Goal: Information Seeking & Learning: Learn about a topic

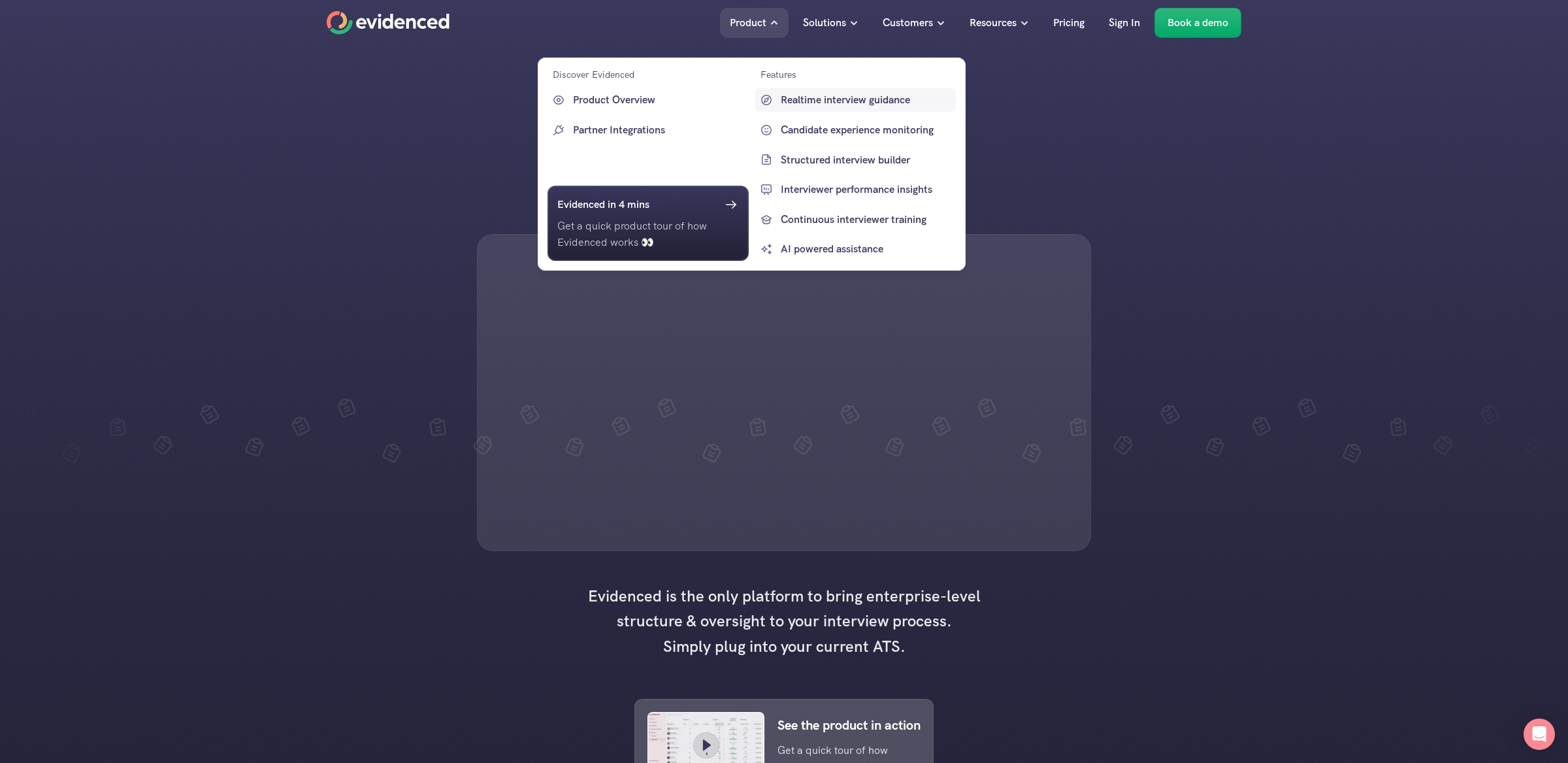
click at [833, 101] on p "Realtime interview guidance" at bounding box center [866, 100] width 173 height 17
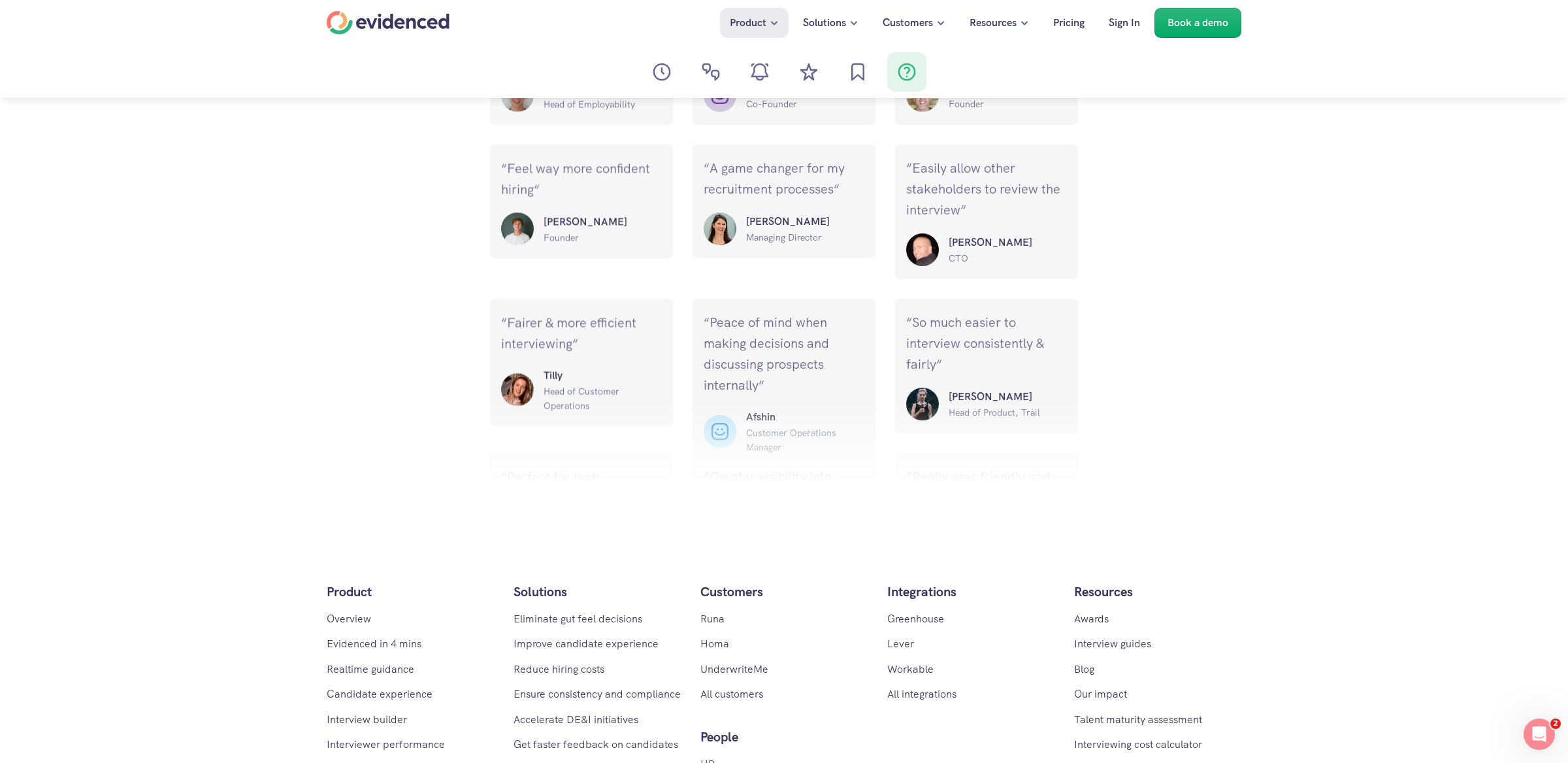
scroll to position [5940, 0]
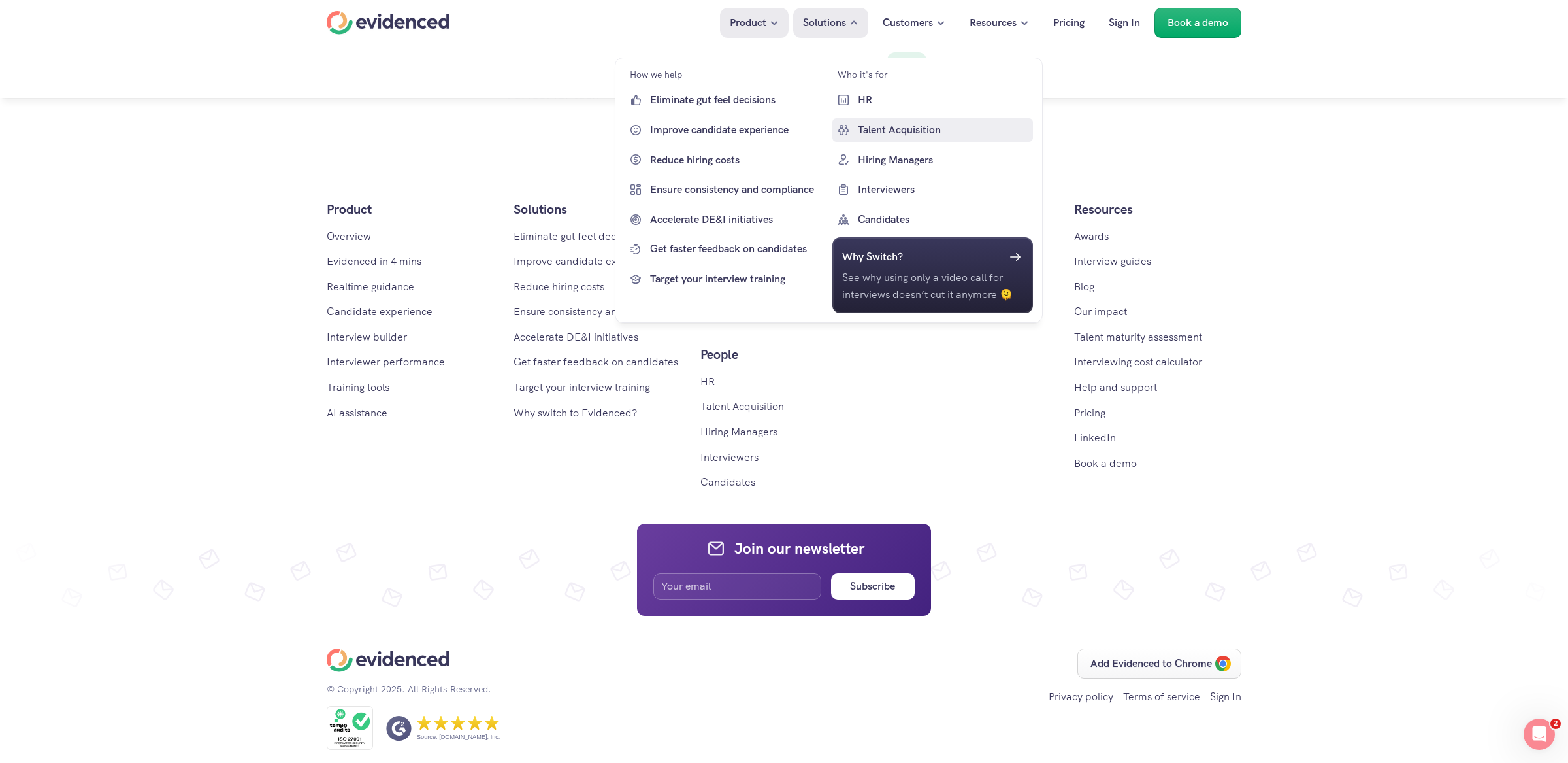
click at [863, 126] on p "Talent Acquisition" at bounding box center [943, 130] width 173 height 17
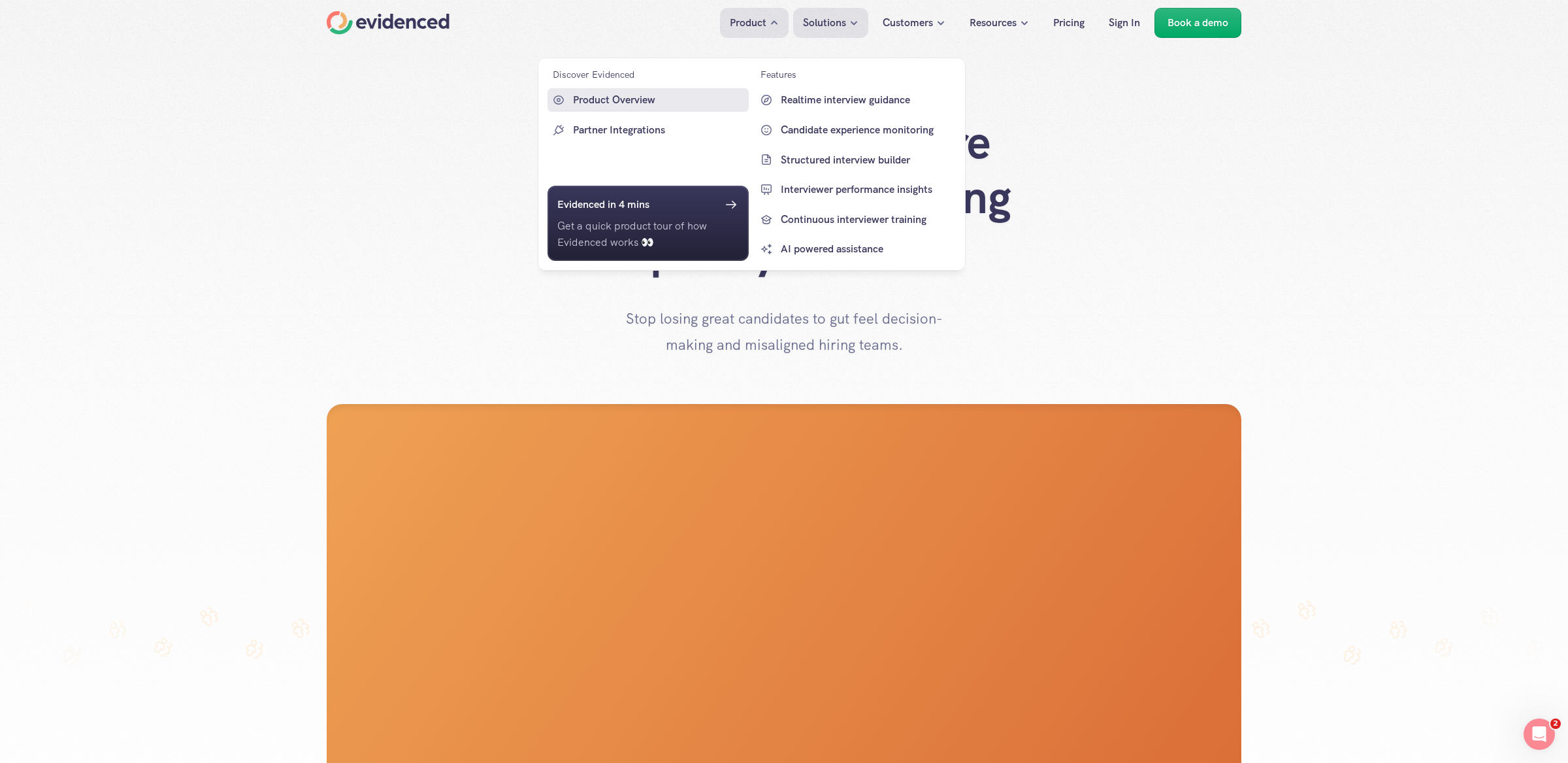
click at [612, 109] on link "Product Overview" at bounding box center [648, 100] width 201 height 24
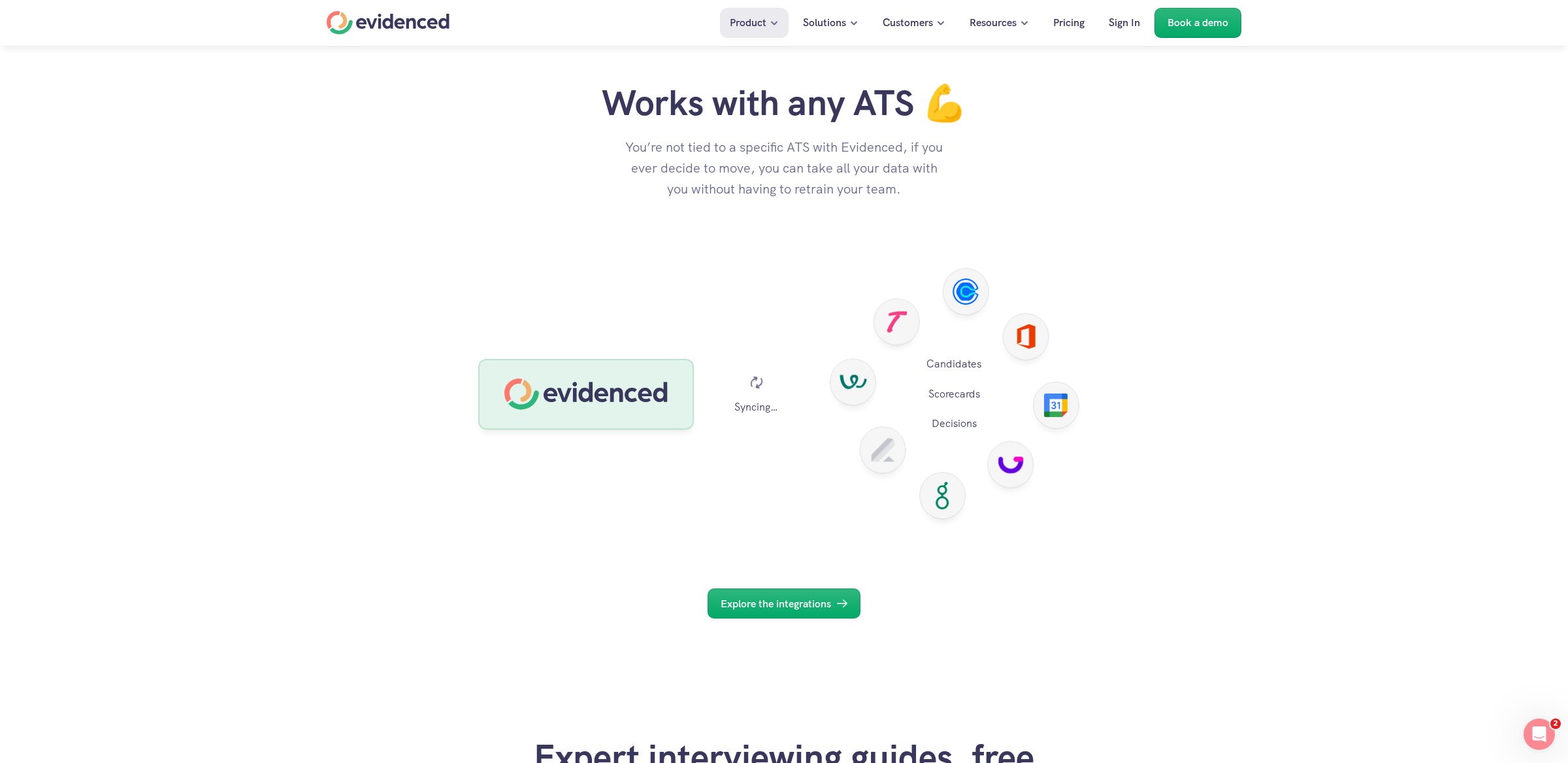
scroll to position [4309, 0]
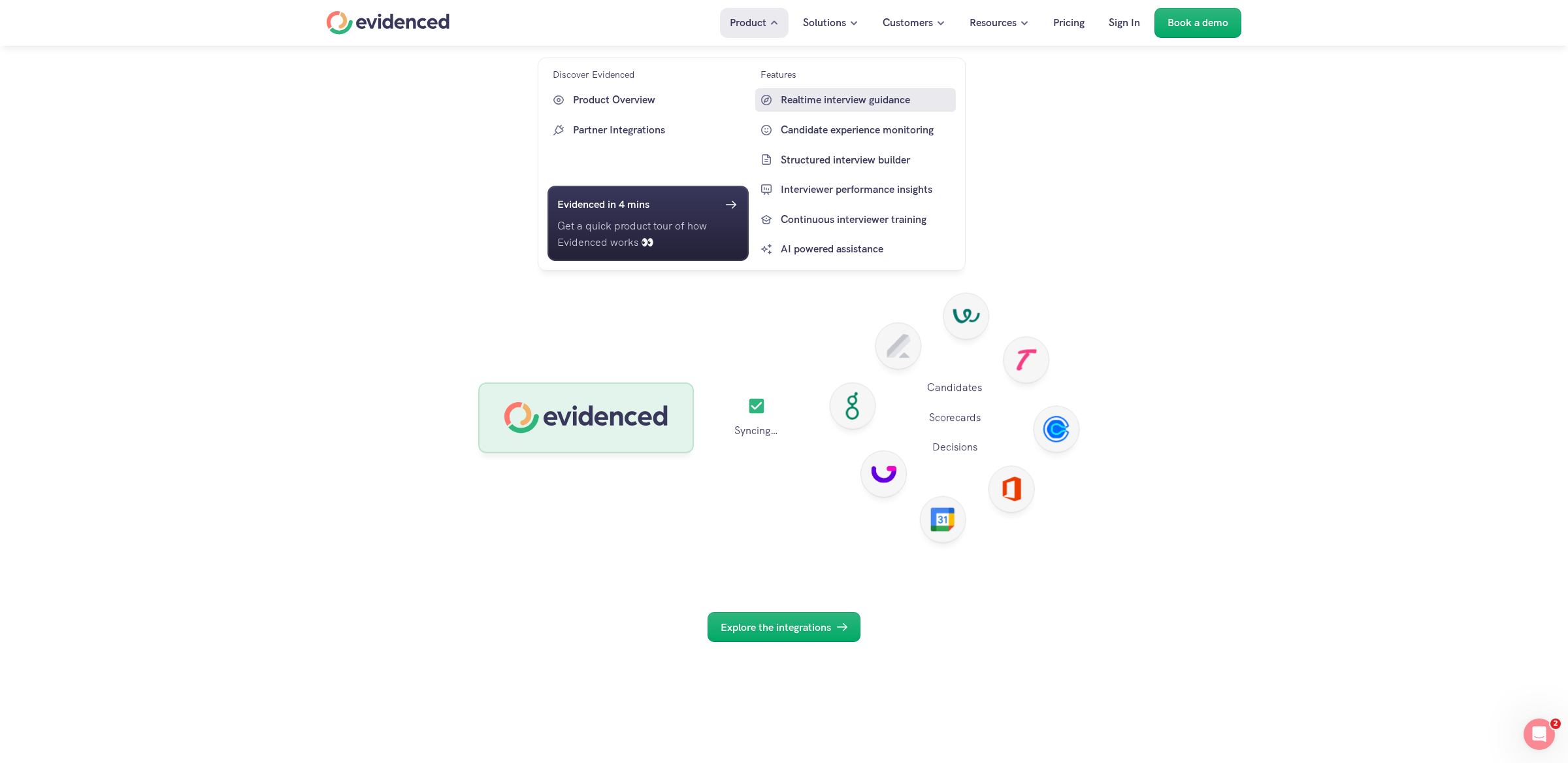
click at [780, 97] on p "Realtime interview guidance" at bounding box center [866, 100] width 173 height 17
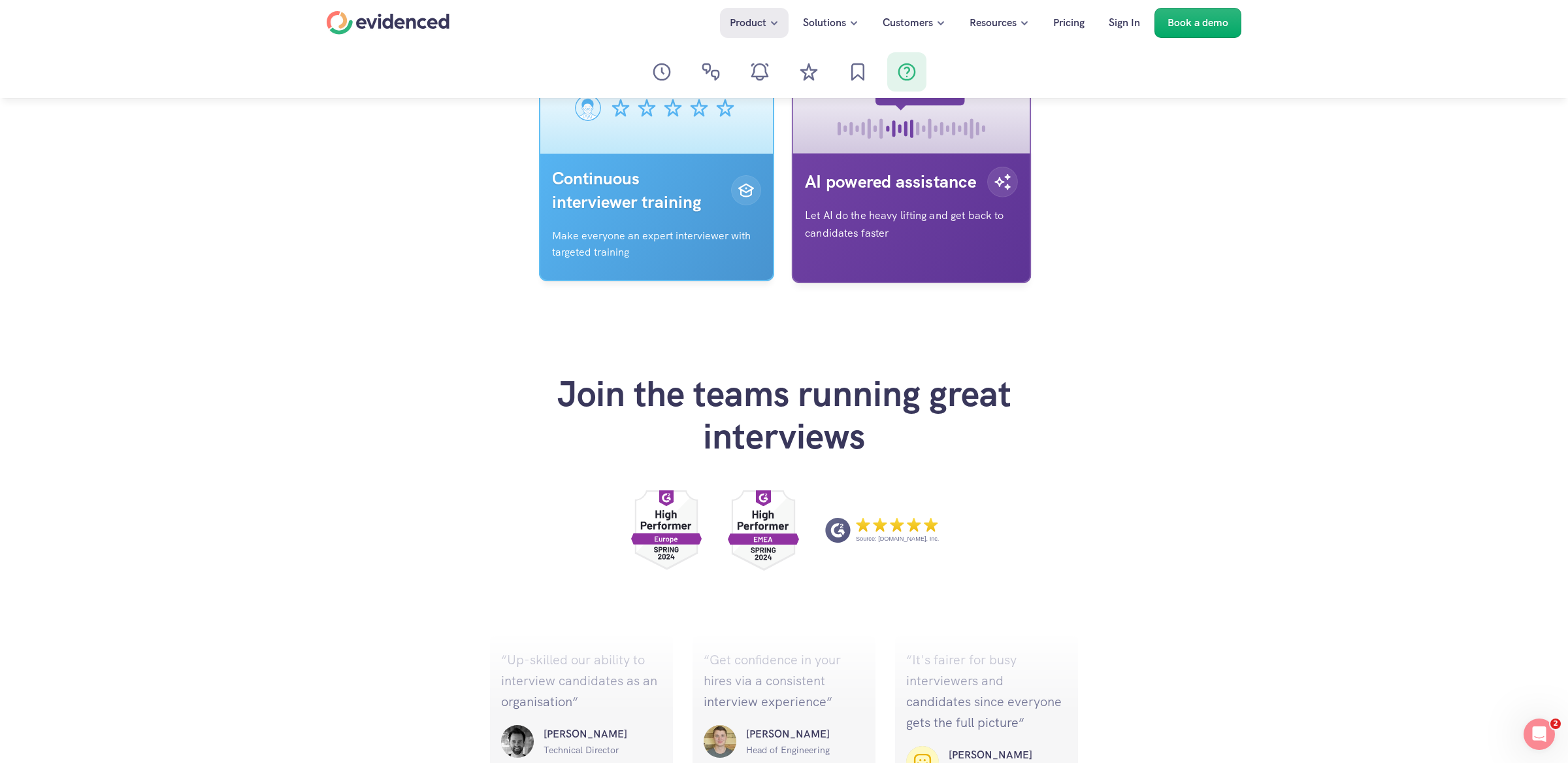
scroll to position [4756, 0]
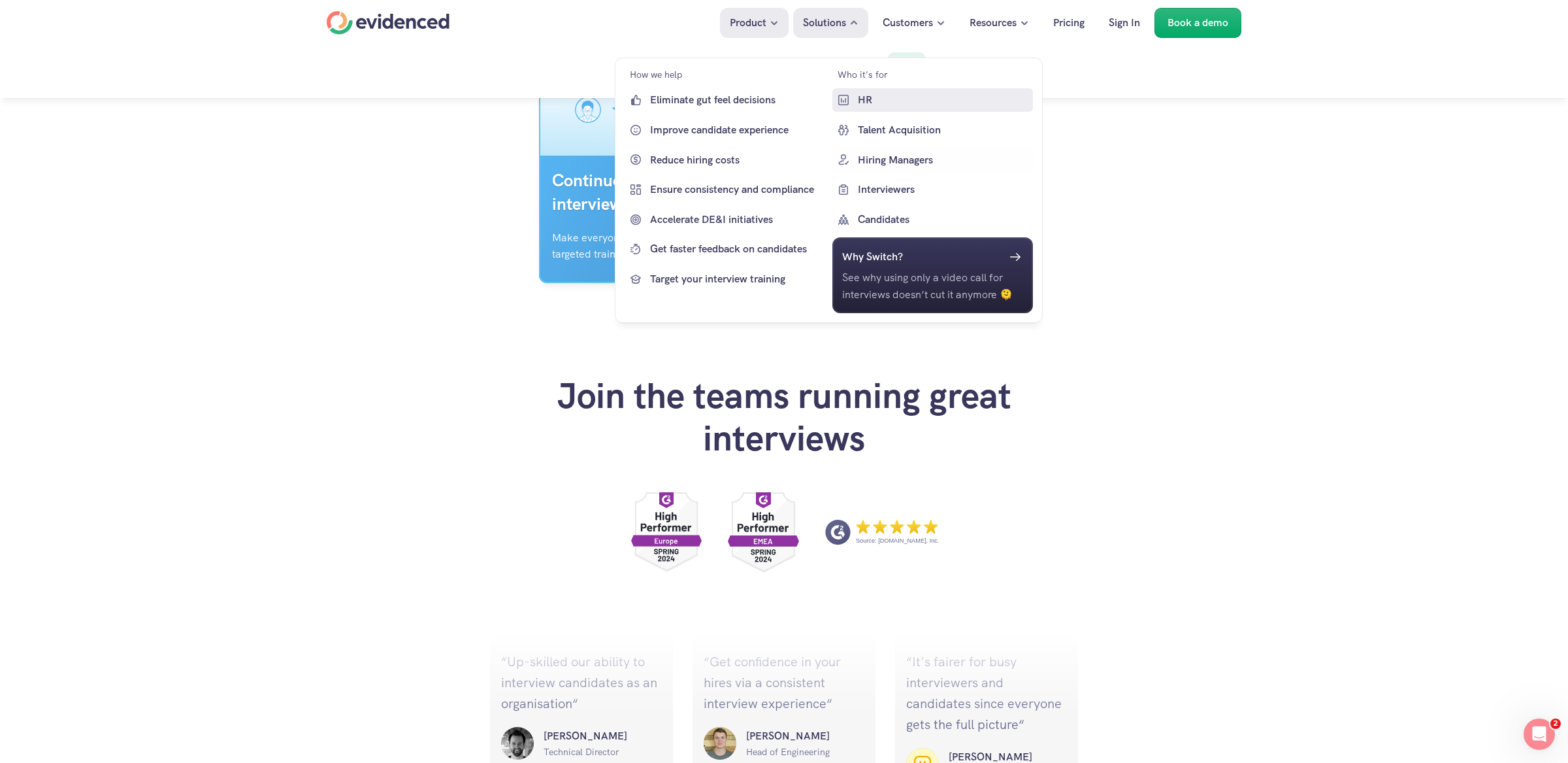
click at [871, 101] on p "HR" at bounding box center [943, 100] width 173 height 17
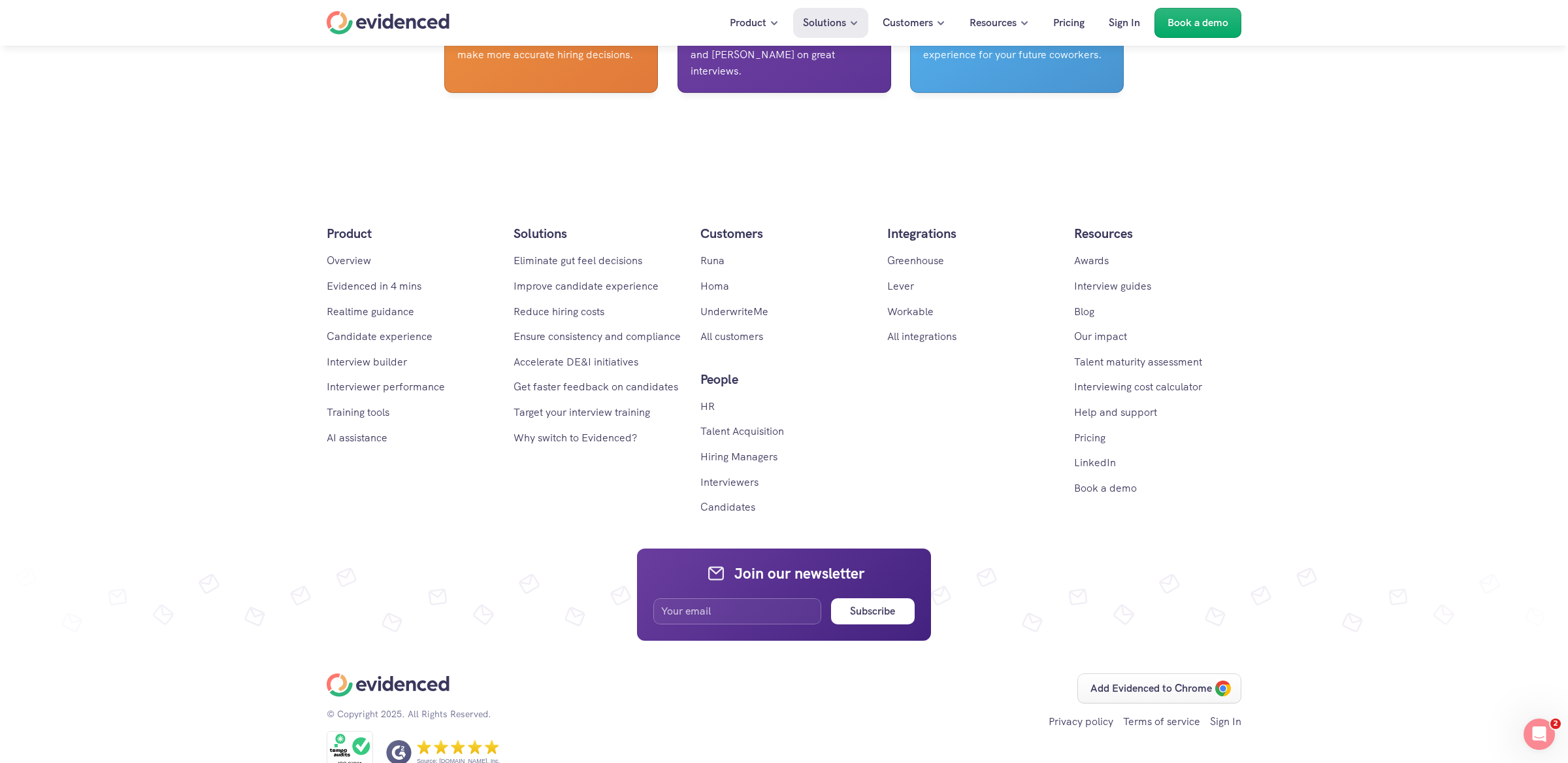
scroll to position [3618, 0]
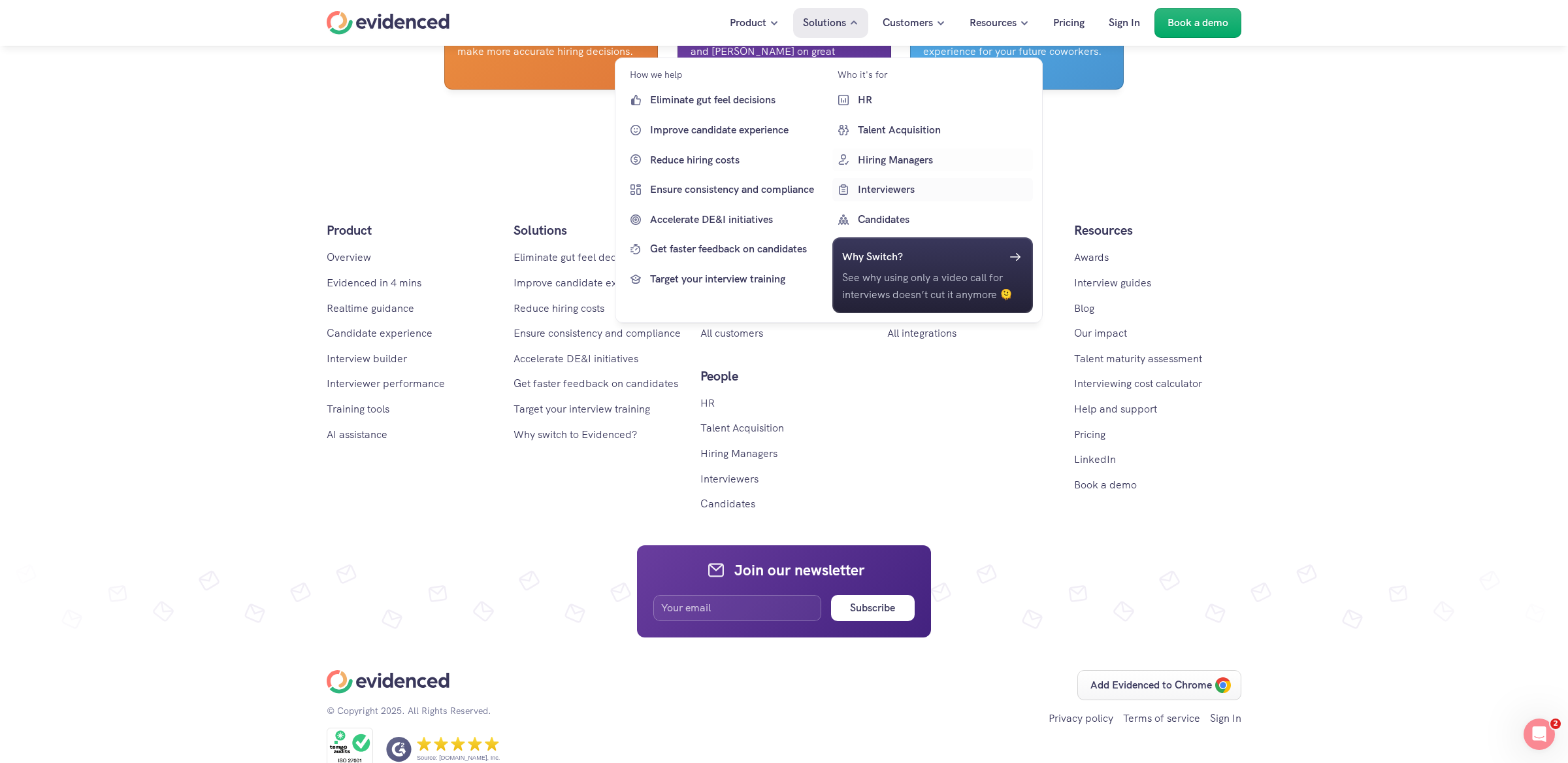
click at [883, 161] on p "Hiring Managers" at bounding box center [943, 159] width 173 height 17
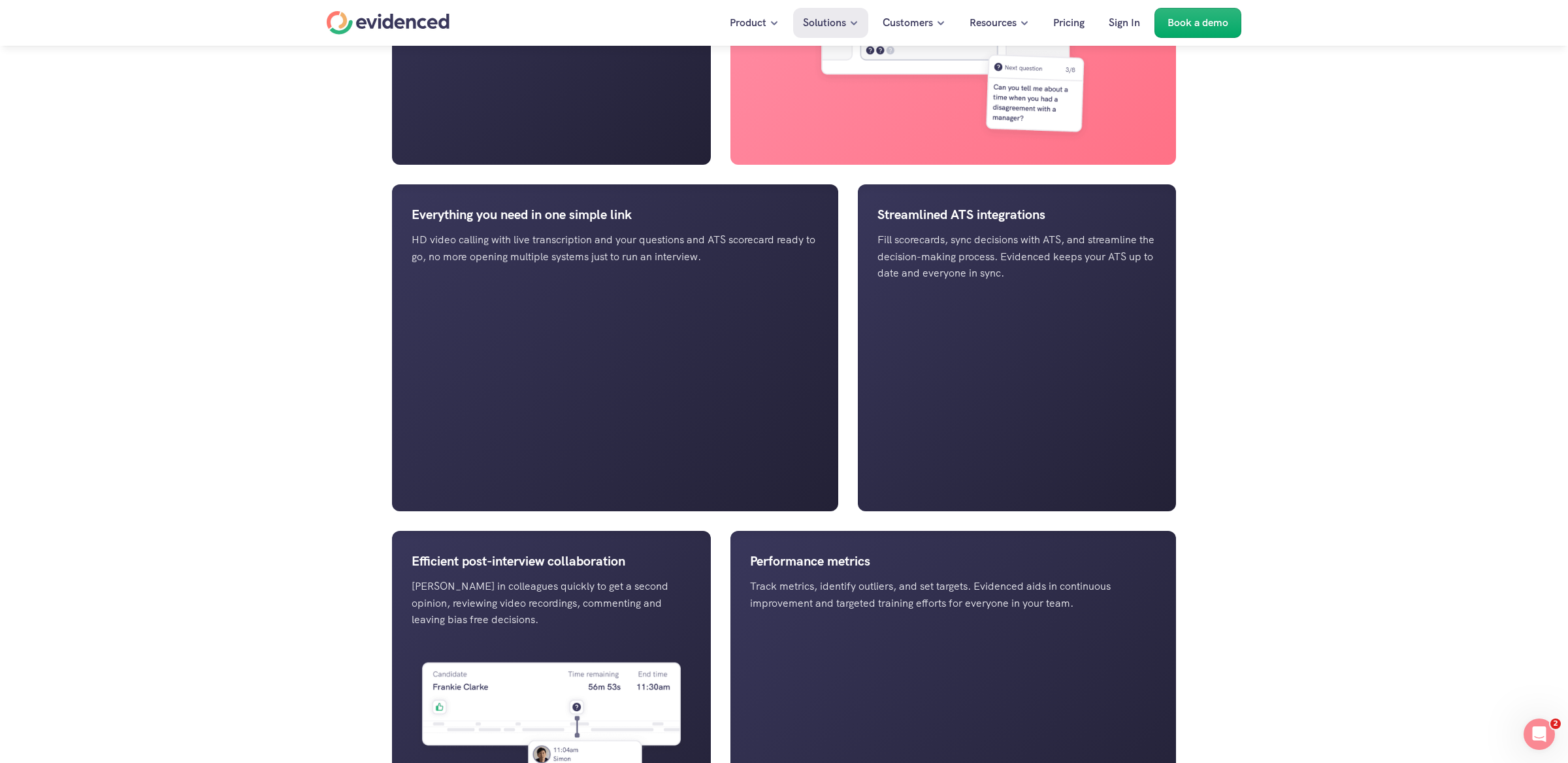
scroll to position [1125, 0]
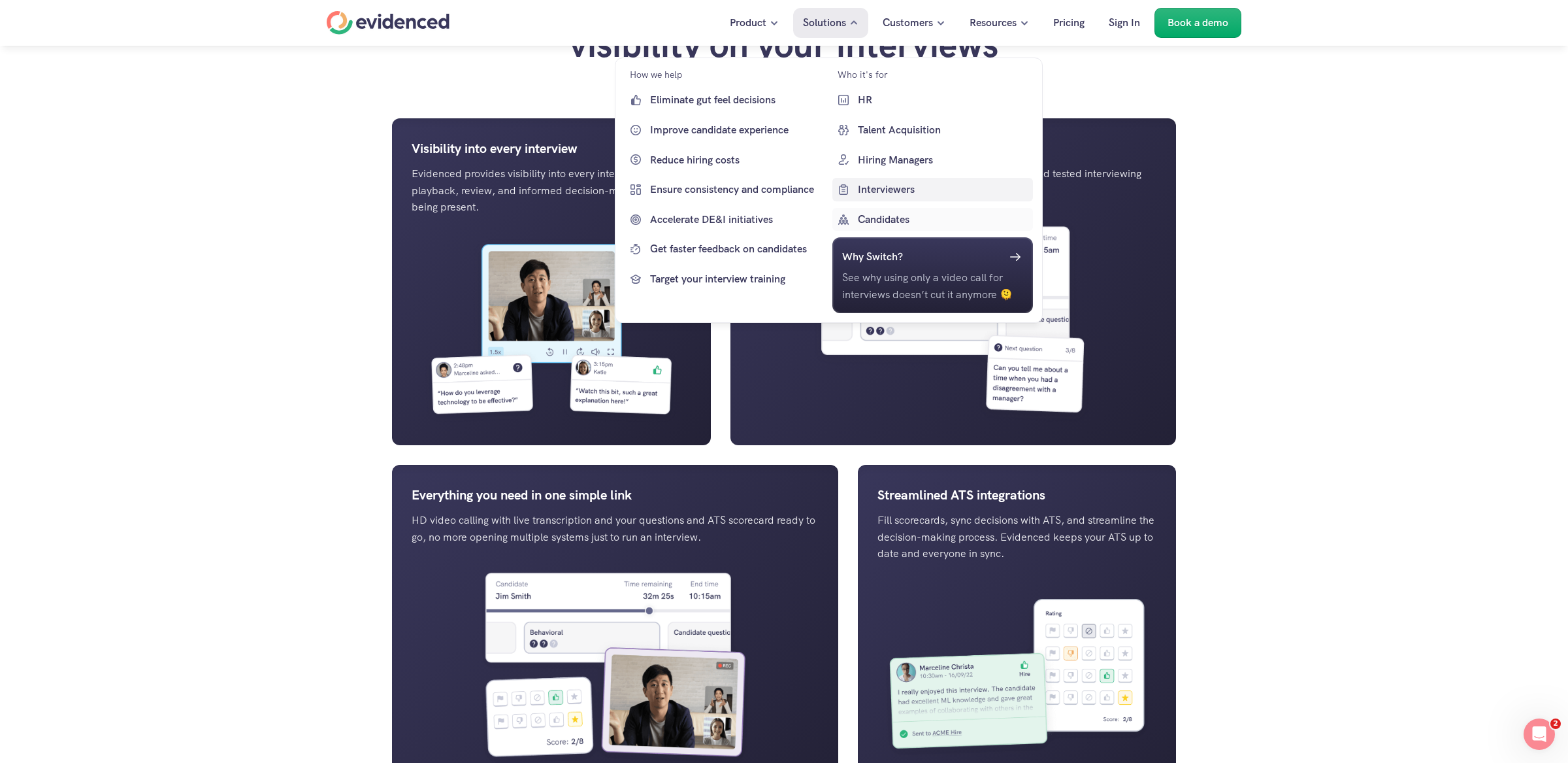
click at [891, 194] on p "Interviewers" at bounding box center [943, 189] width 173 height 17
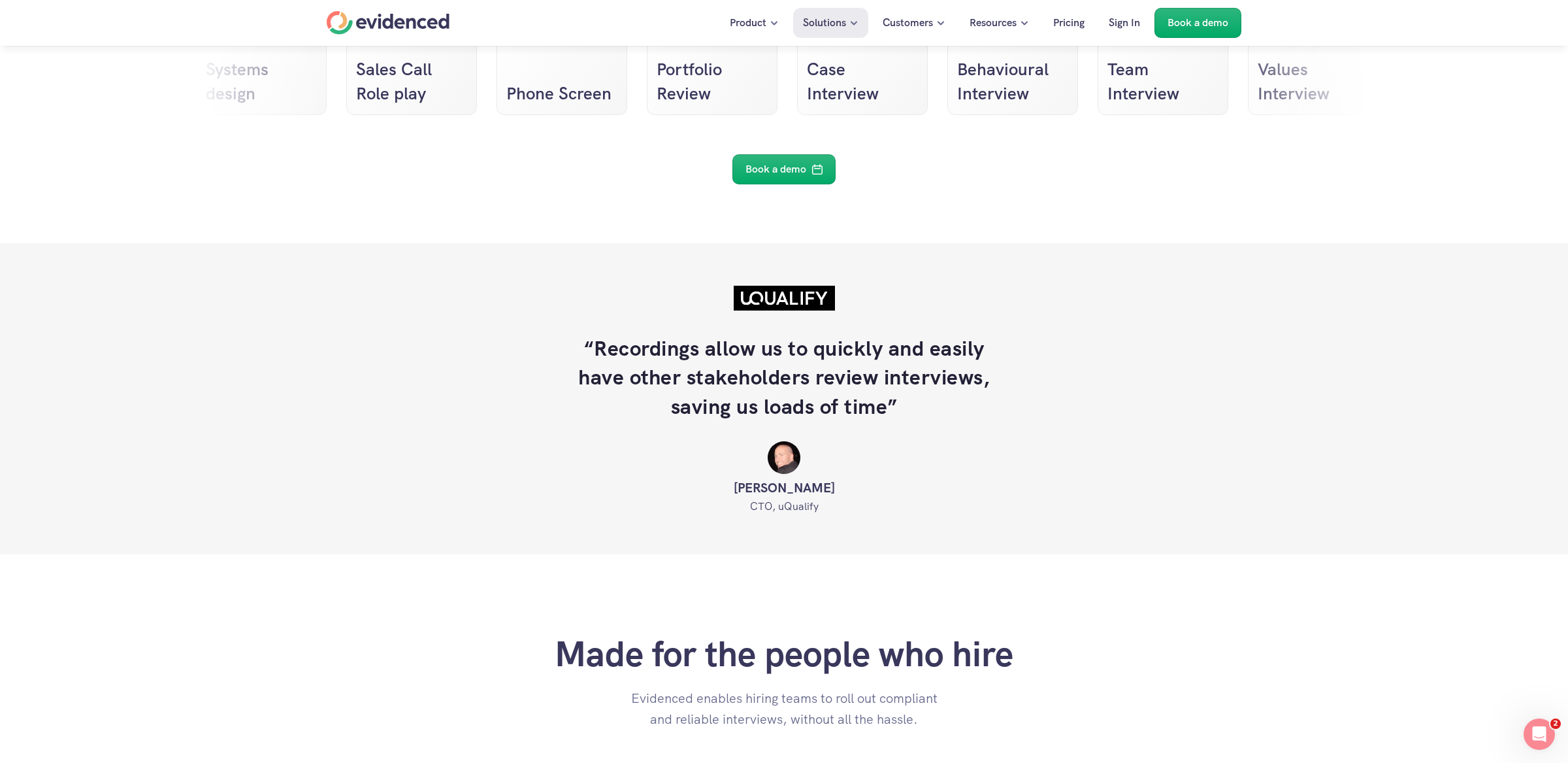
scroll to position [2485, 0]
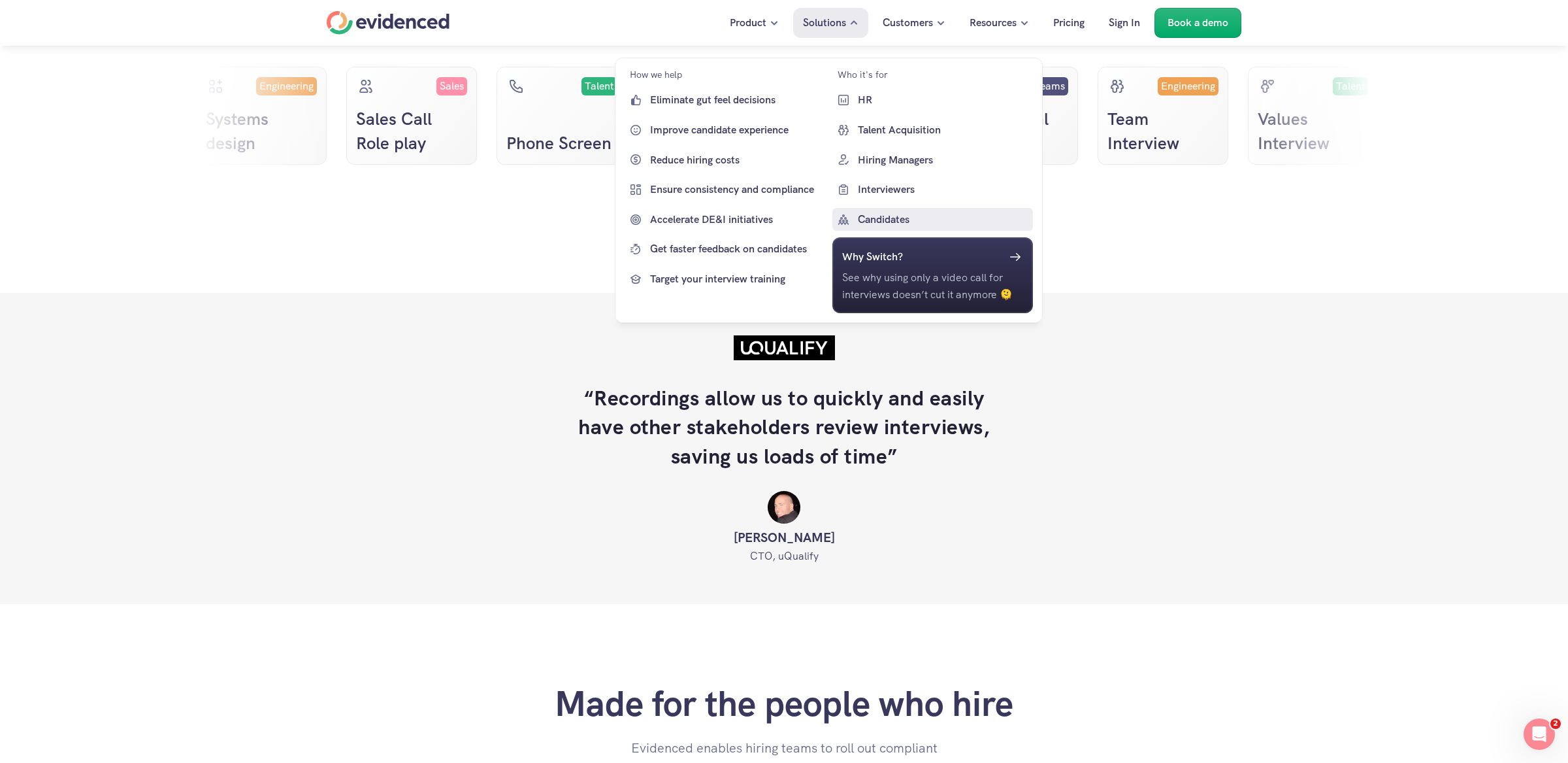
click at [874, 221] on p "Candidates" at bounding box center [943, 219] width 173 height 17
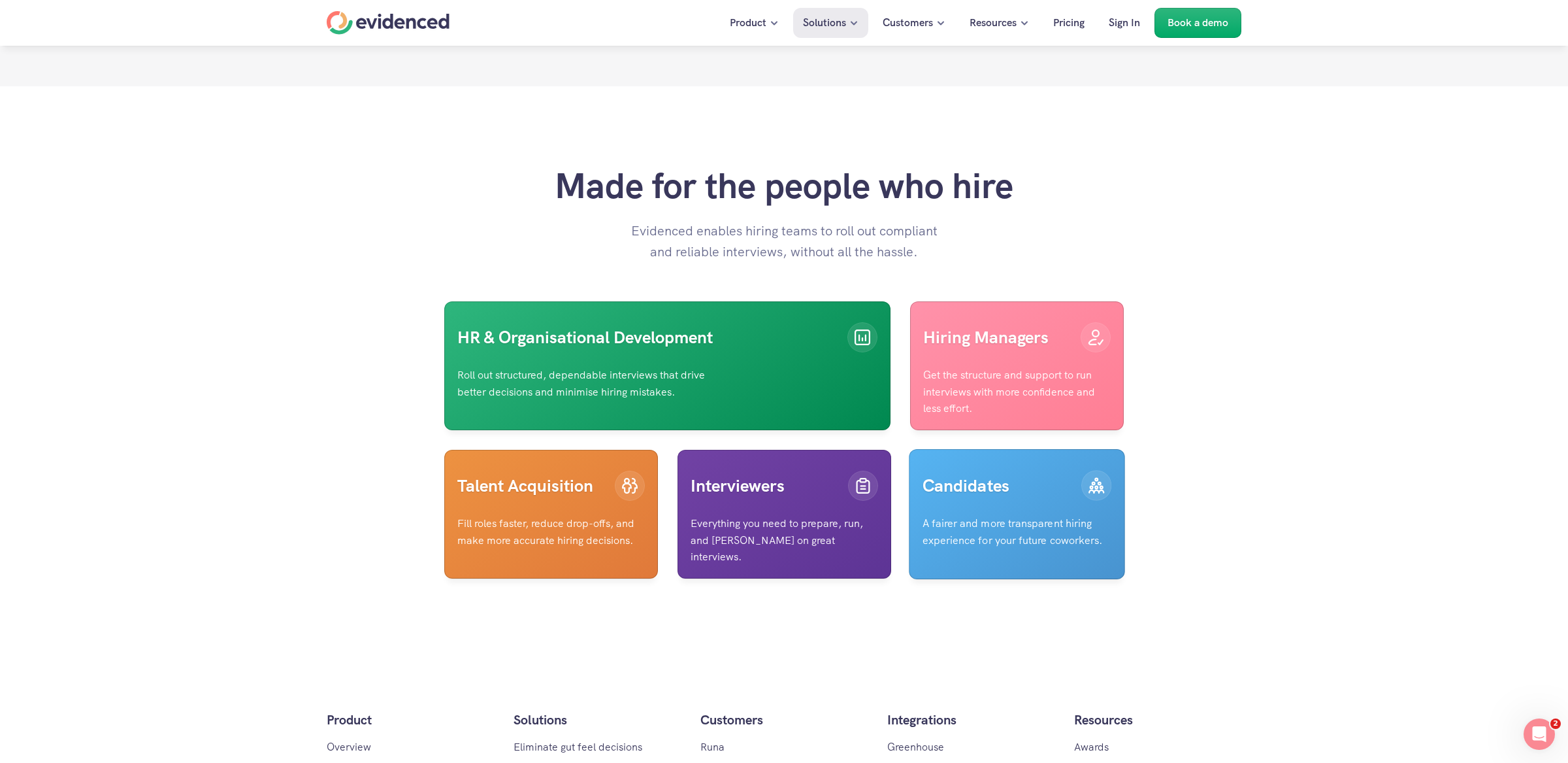
scroll to position [3056, 0]
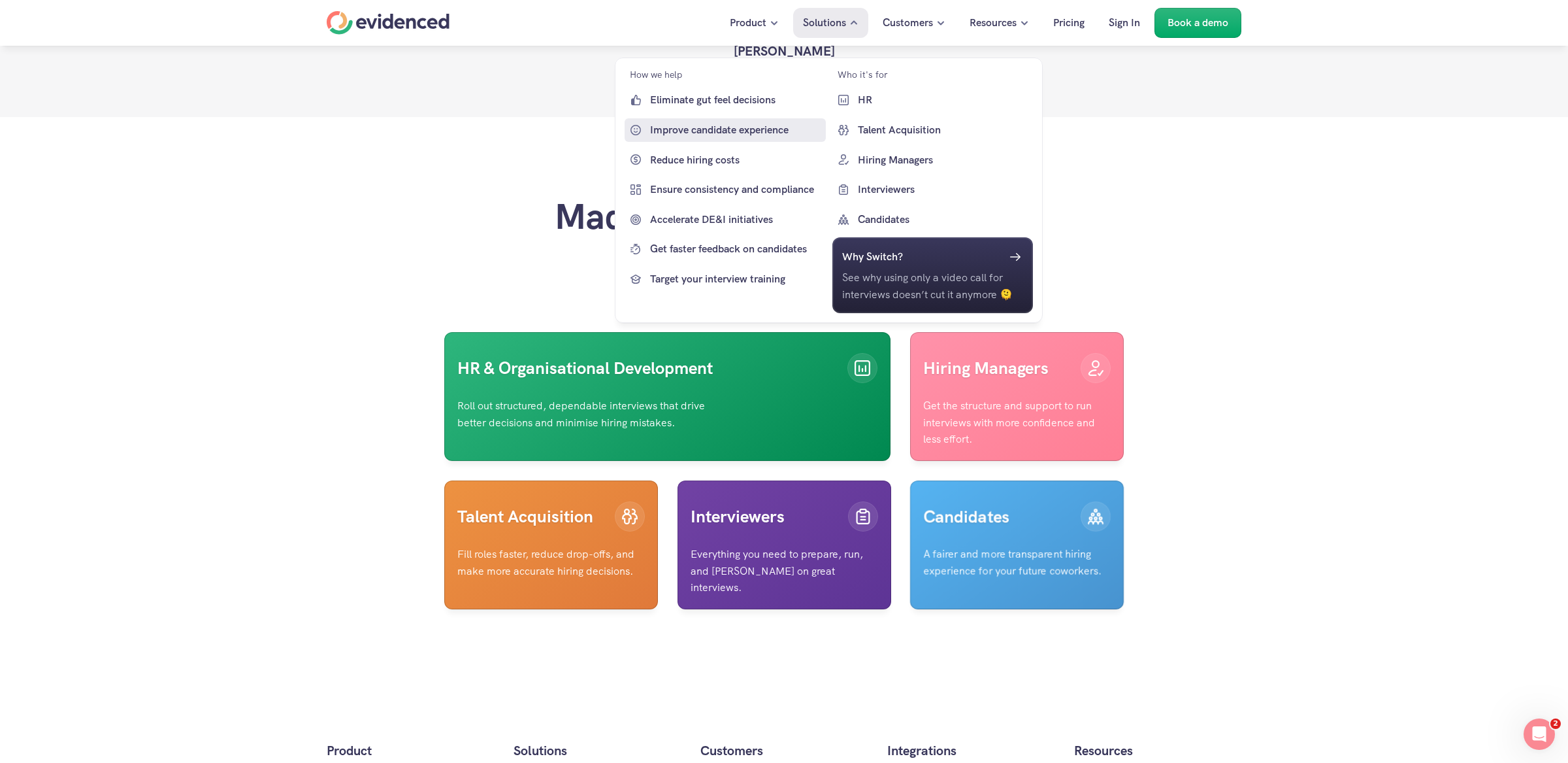
click at [726, 91] on link "Eliminate gut feel decisions" at bounding box center [725, 100] width 201 height 24
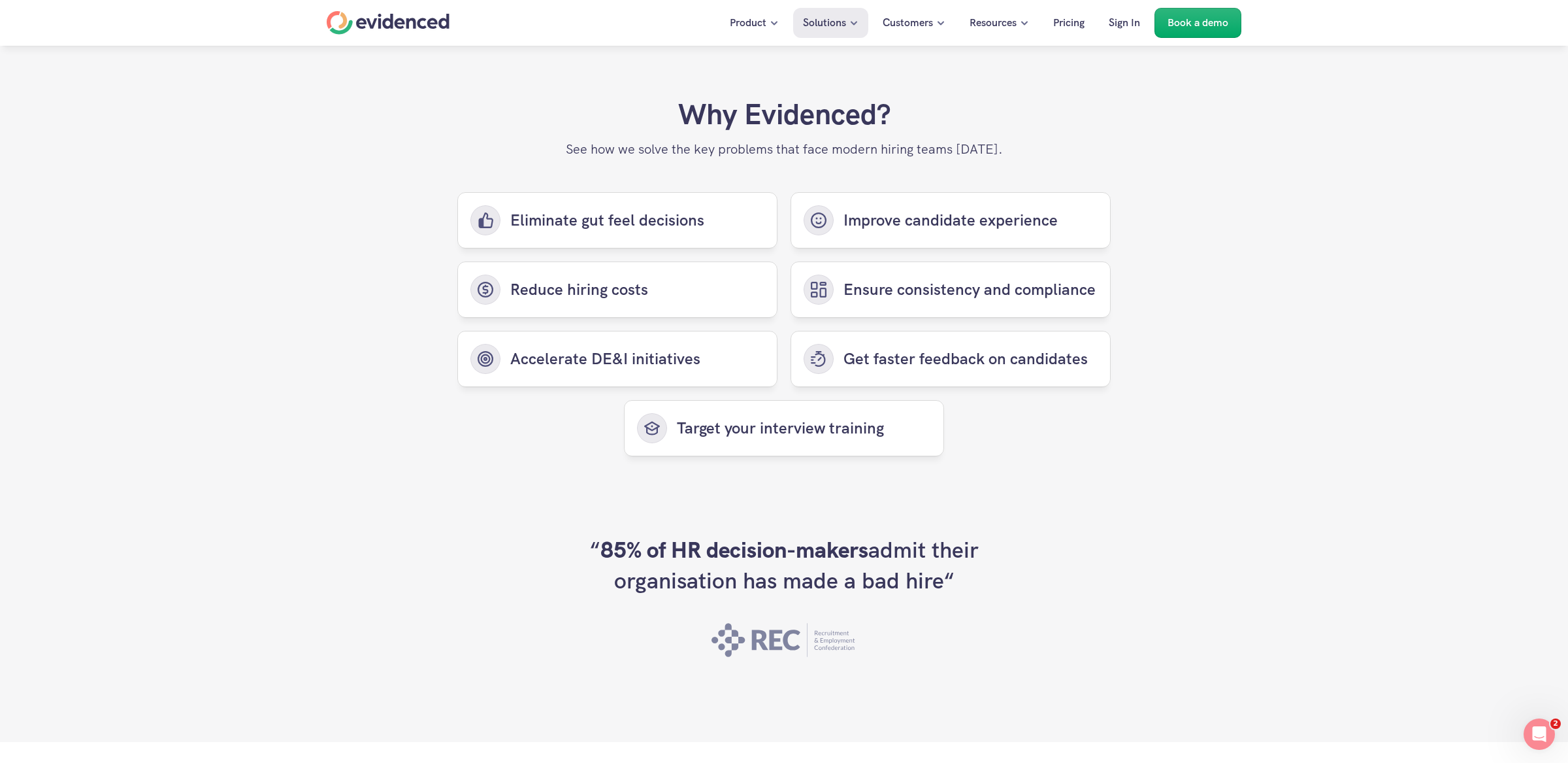
scroll to position [3139, 0]
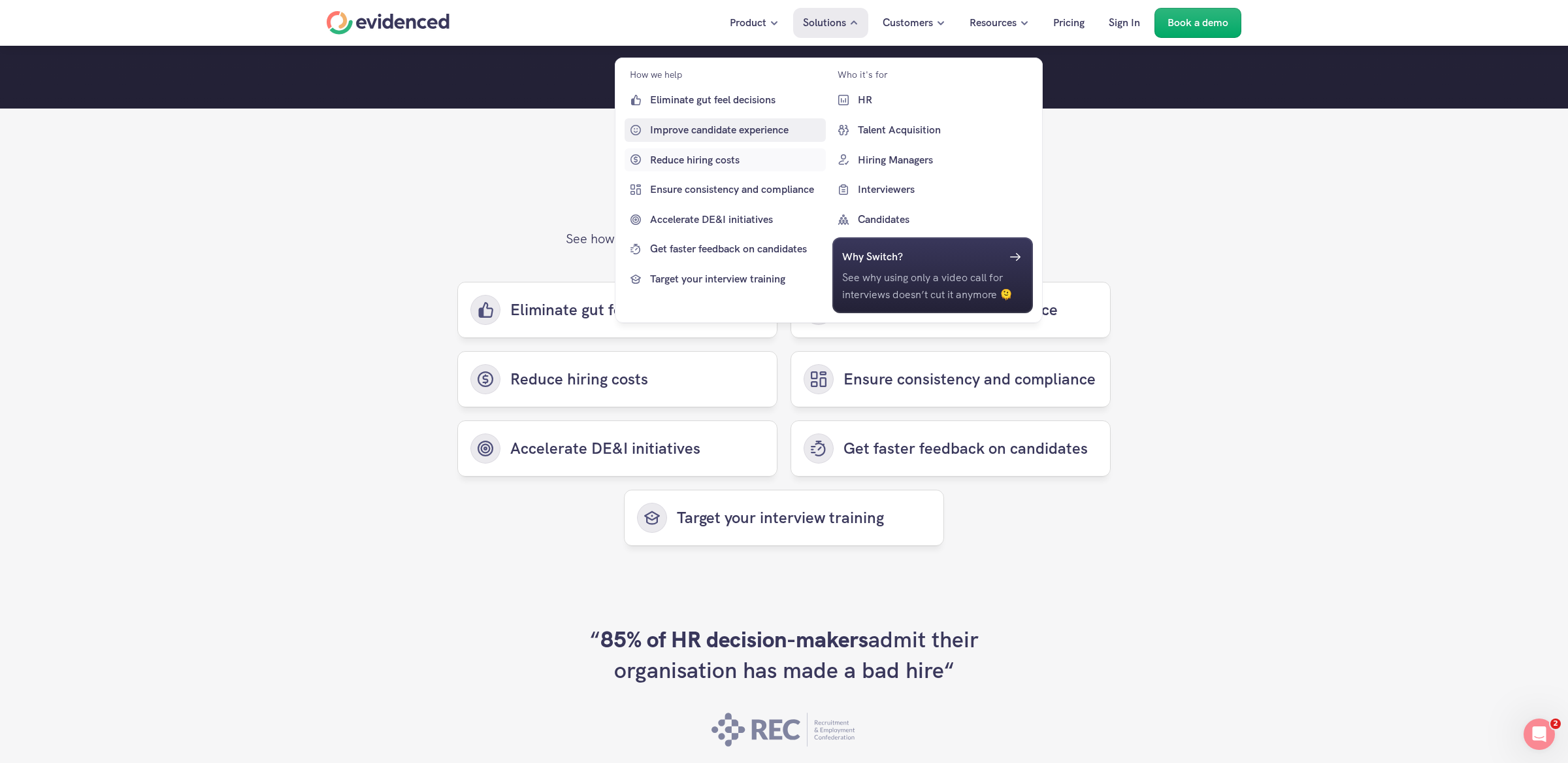
click at [737, 135] on p "Improve candidate experience" at bounding box center [736, 130] width 173 height 17
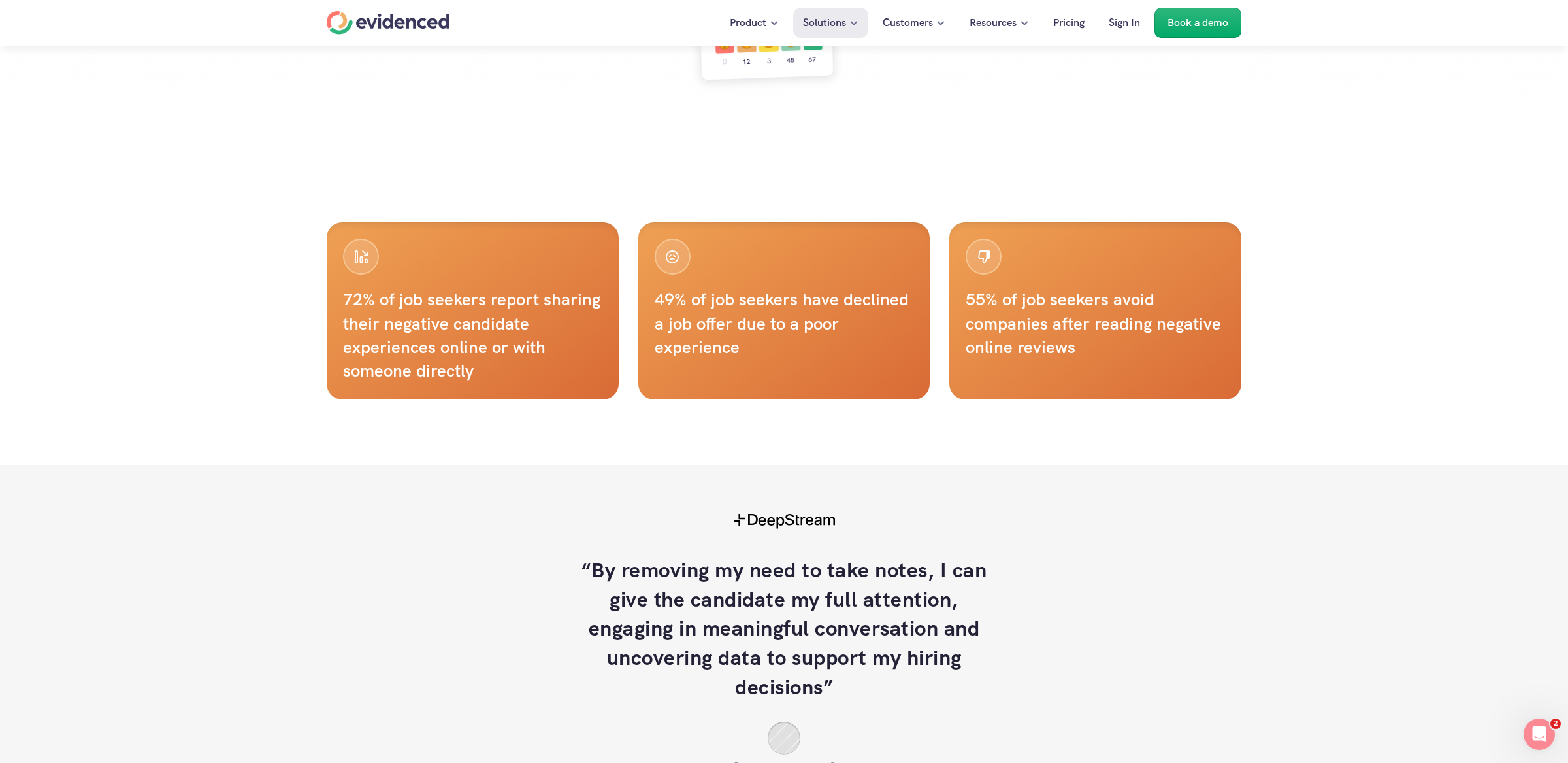
scroll to position [718, 0]
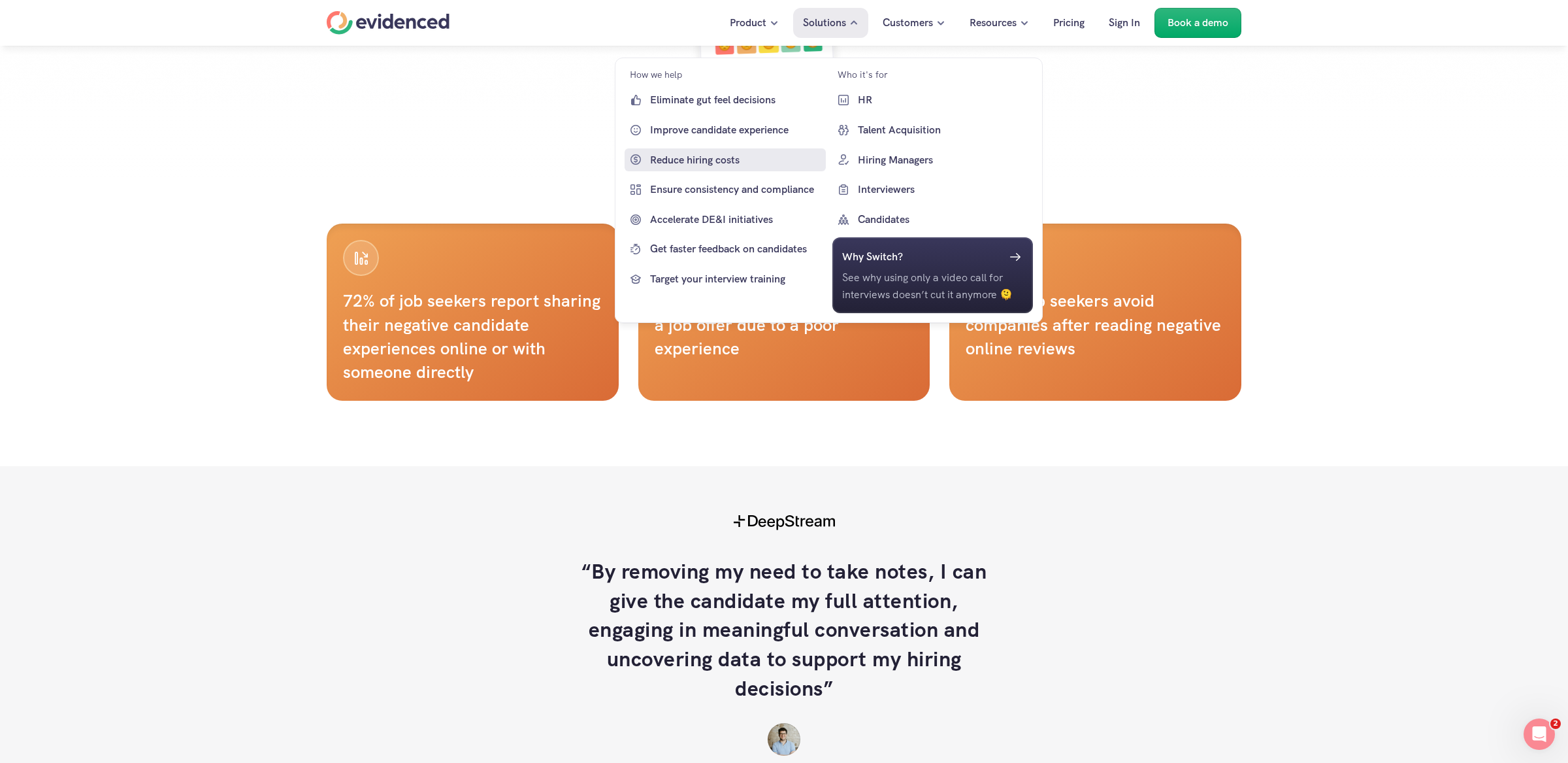
click at [715, 150] on link "Reduce hiring costs" at bounding box center [725, 159] width 201 height 24
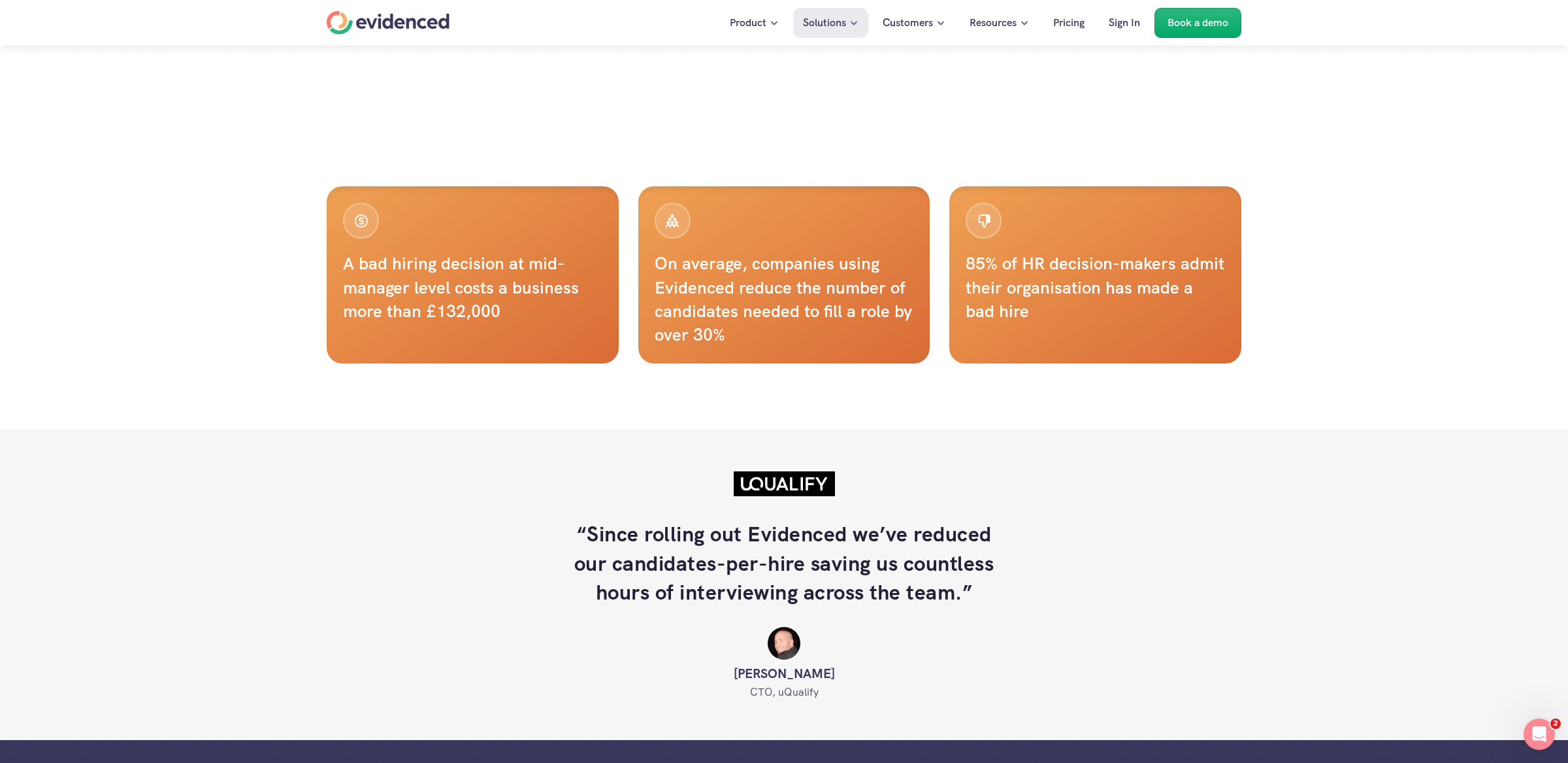
scroll to position [697, 0]
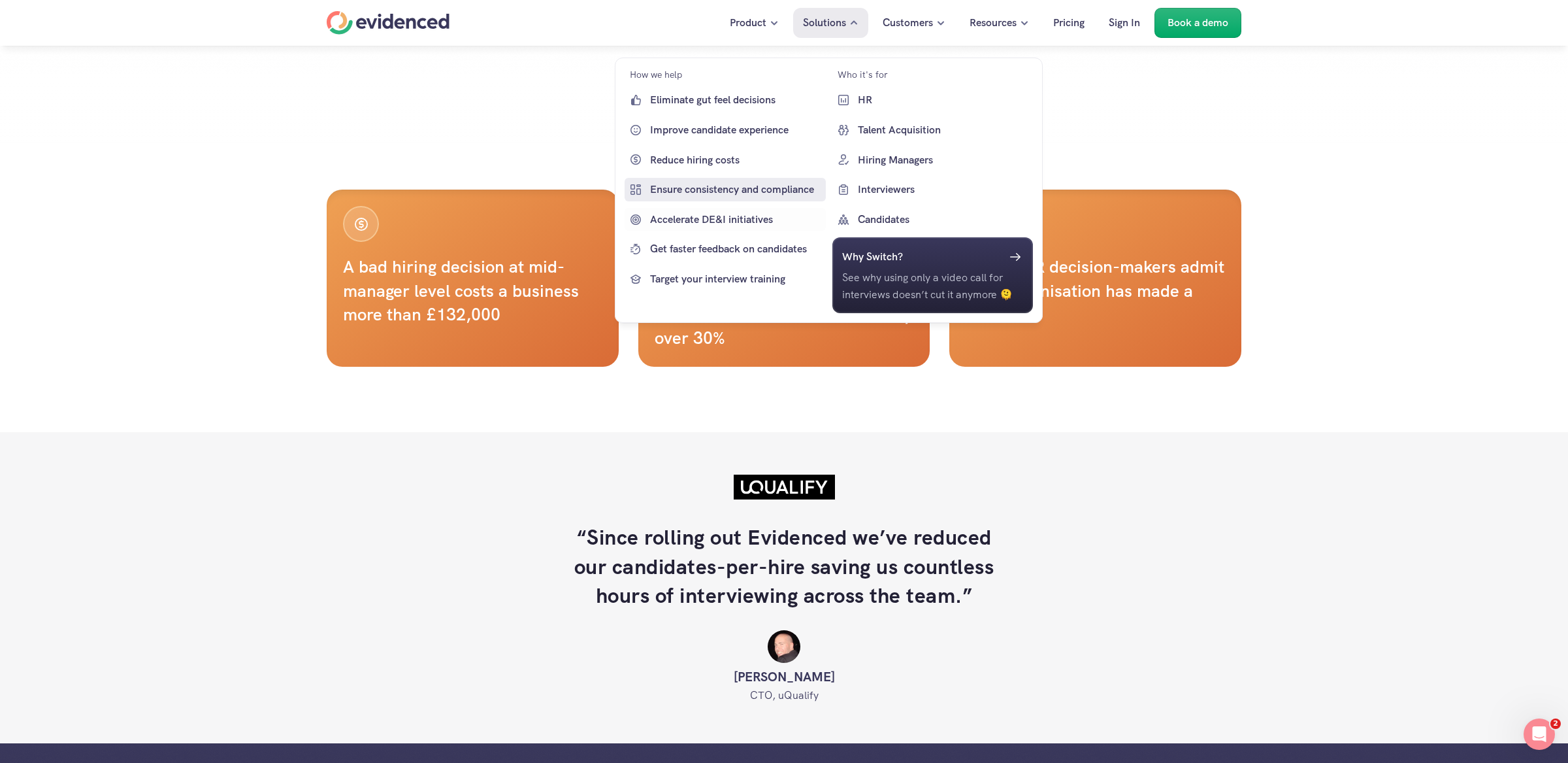
click at [703, 195] on p "Ensure consistency and compliance" at bounding box center [736, 189] width 173 height 17
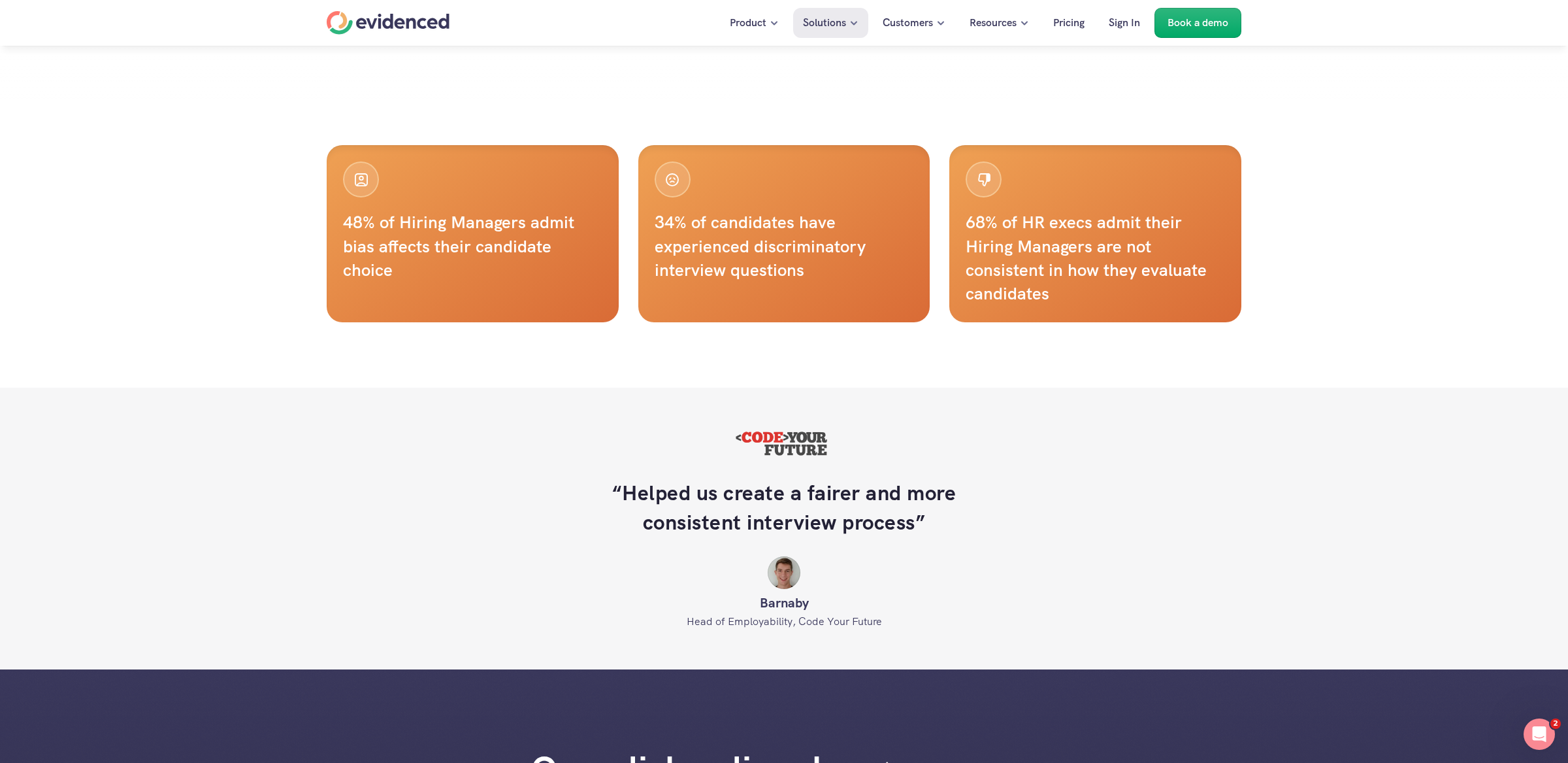
scroll to position [768, 0]
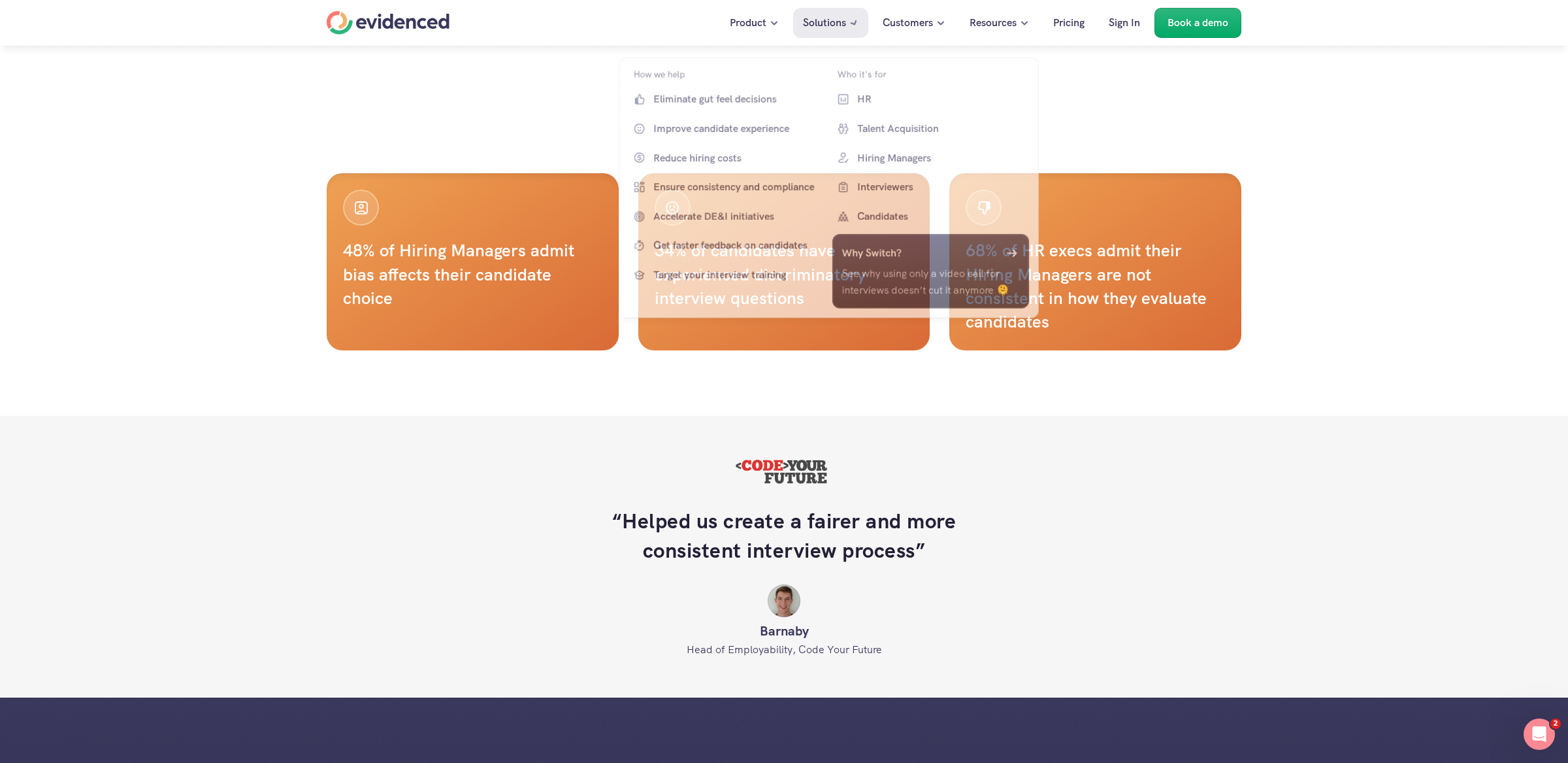
click at [814, 28] on p "Solutions" at bounding box center [824, 23] width 43 height 17
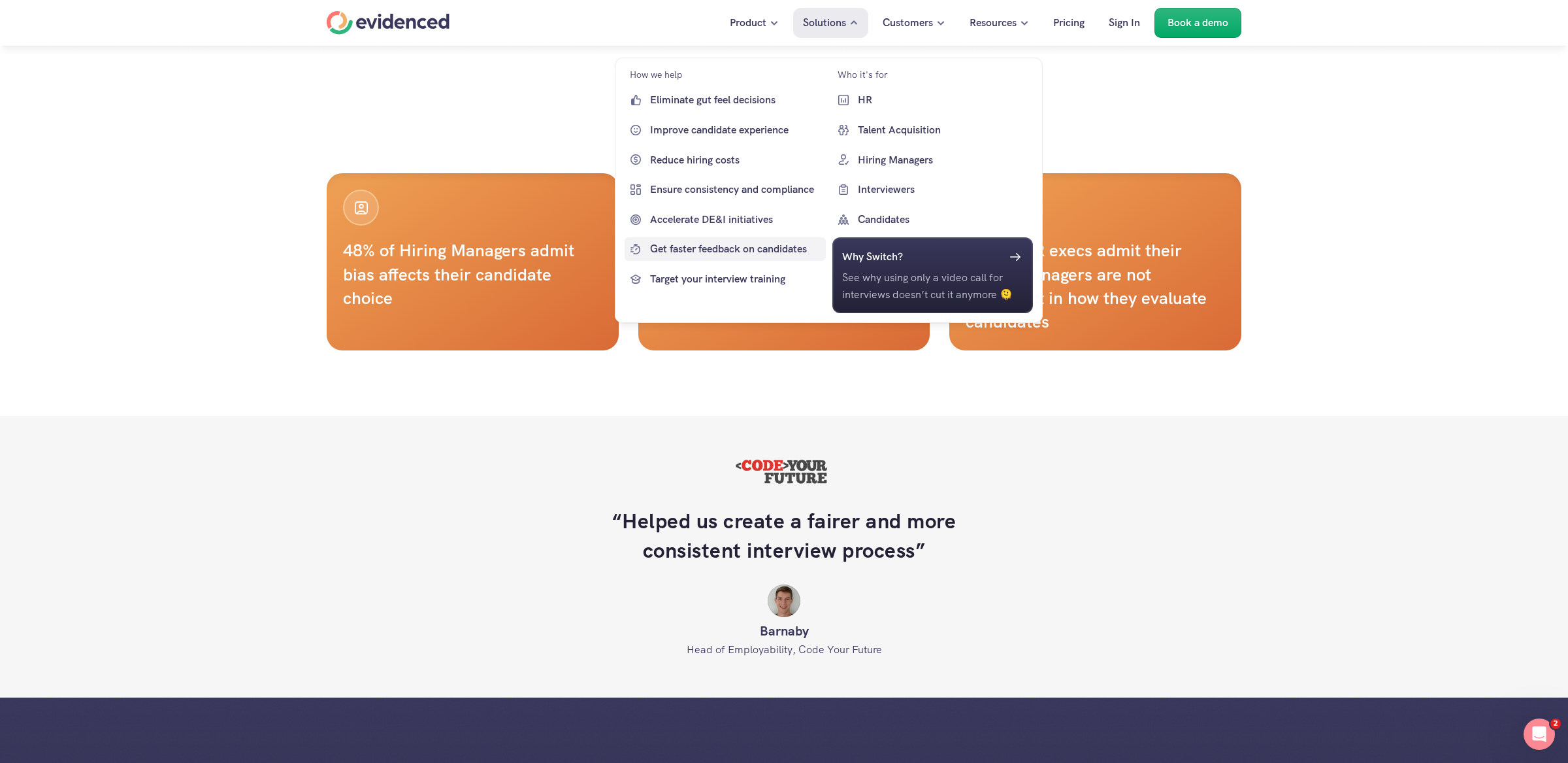
click at [714, 222] on p "Accelerate DE&I initiatives" at bounding box center [736, 219] width 173 height 17
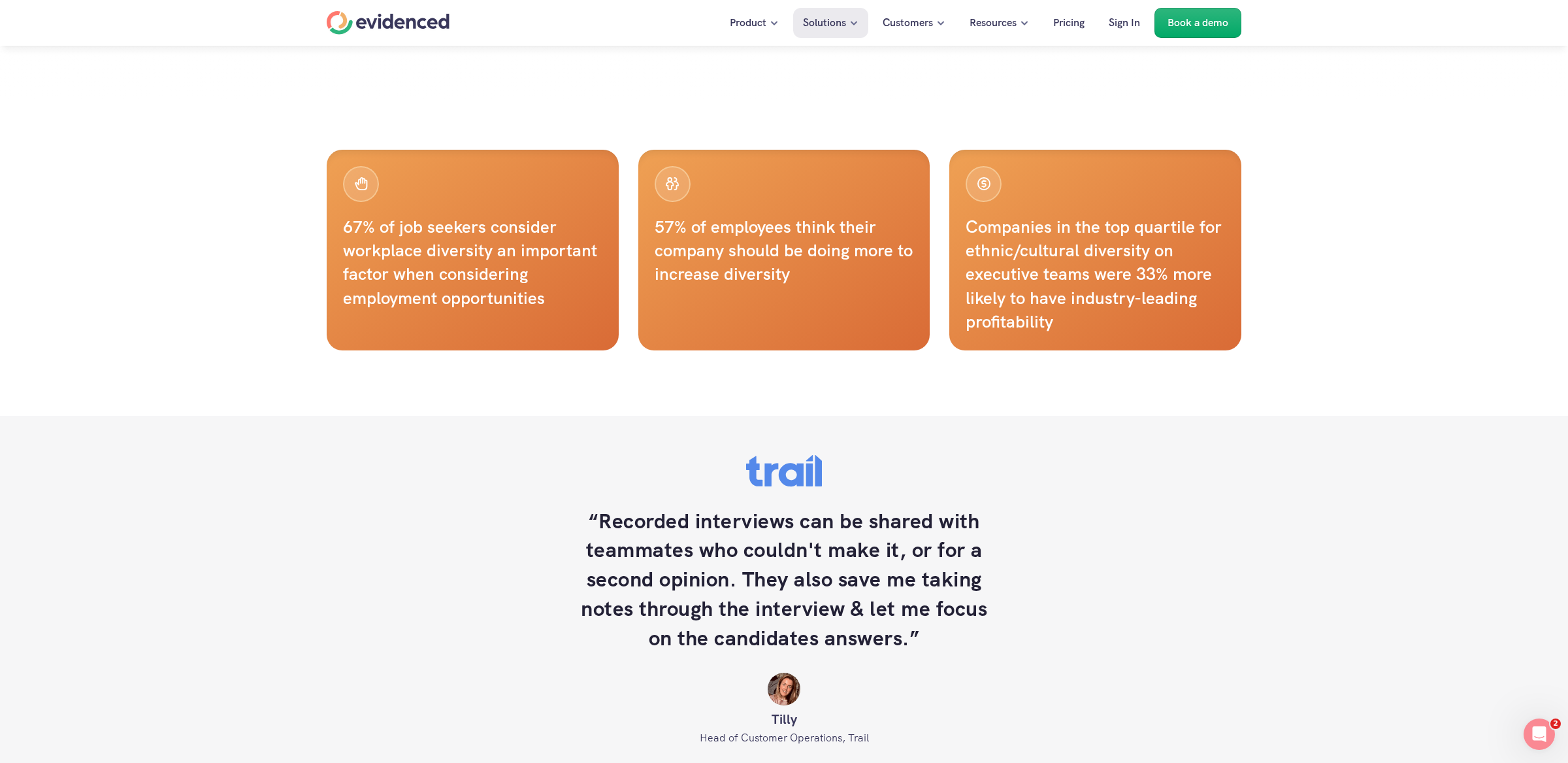
scroll to position [752, 0]
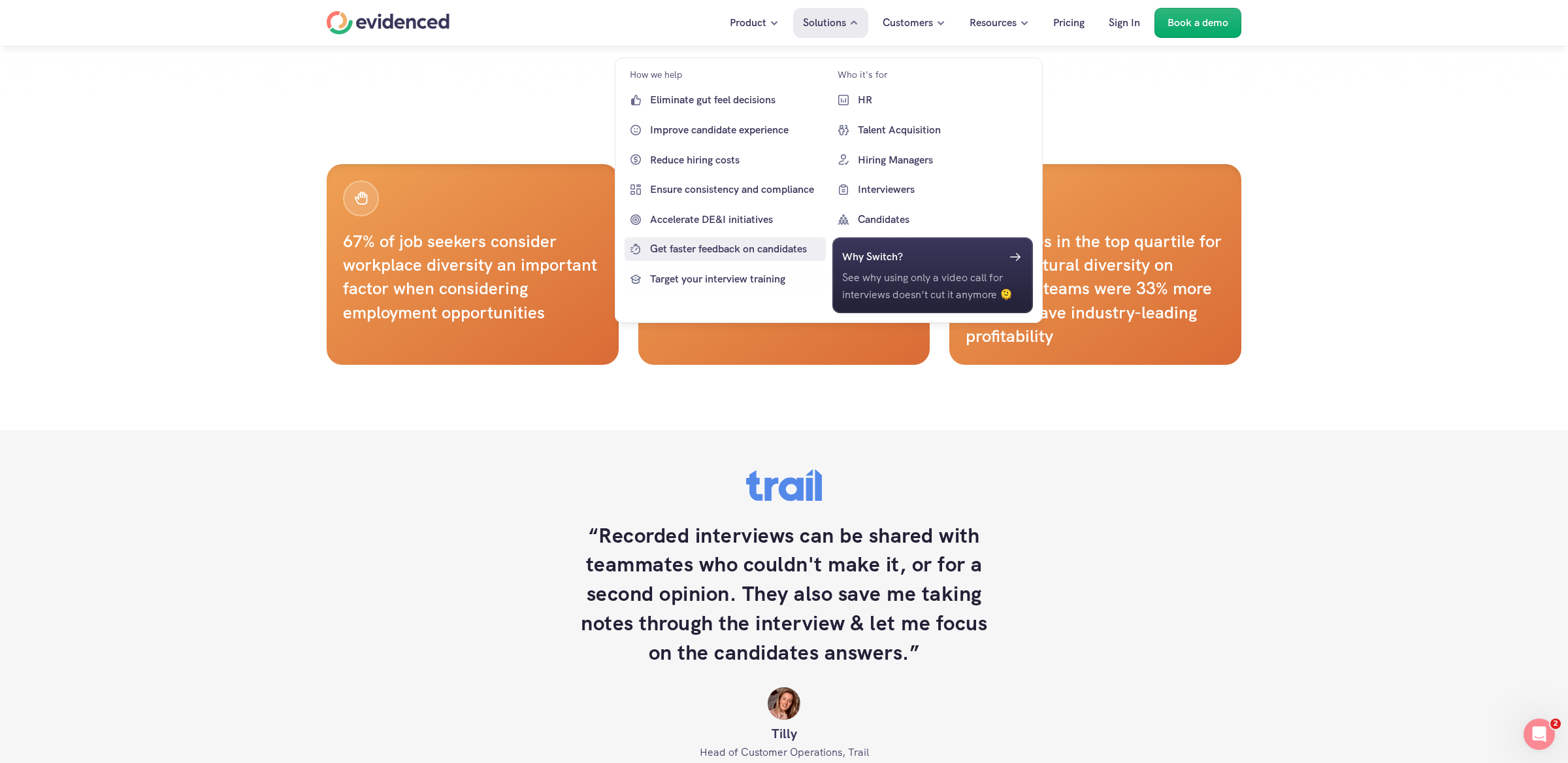
click at [690, 251] on p "Get faster feedback on candidates" at bounding box center [736, 249] width 173 height 17
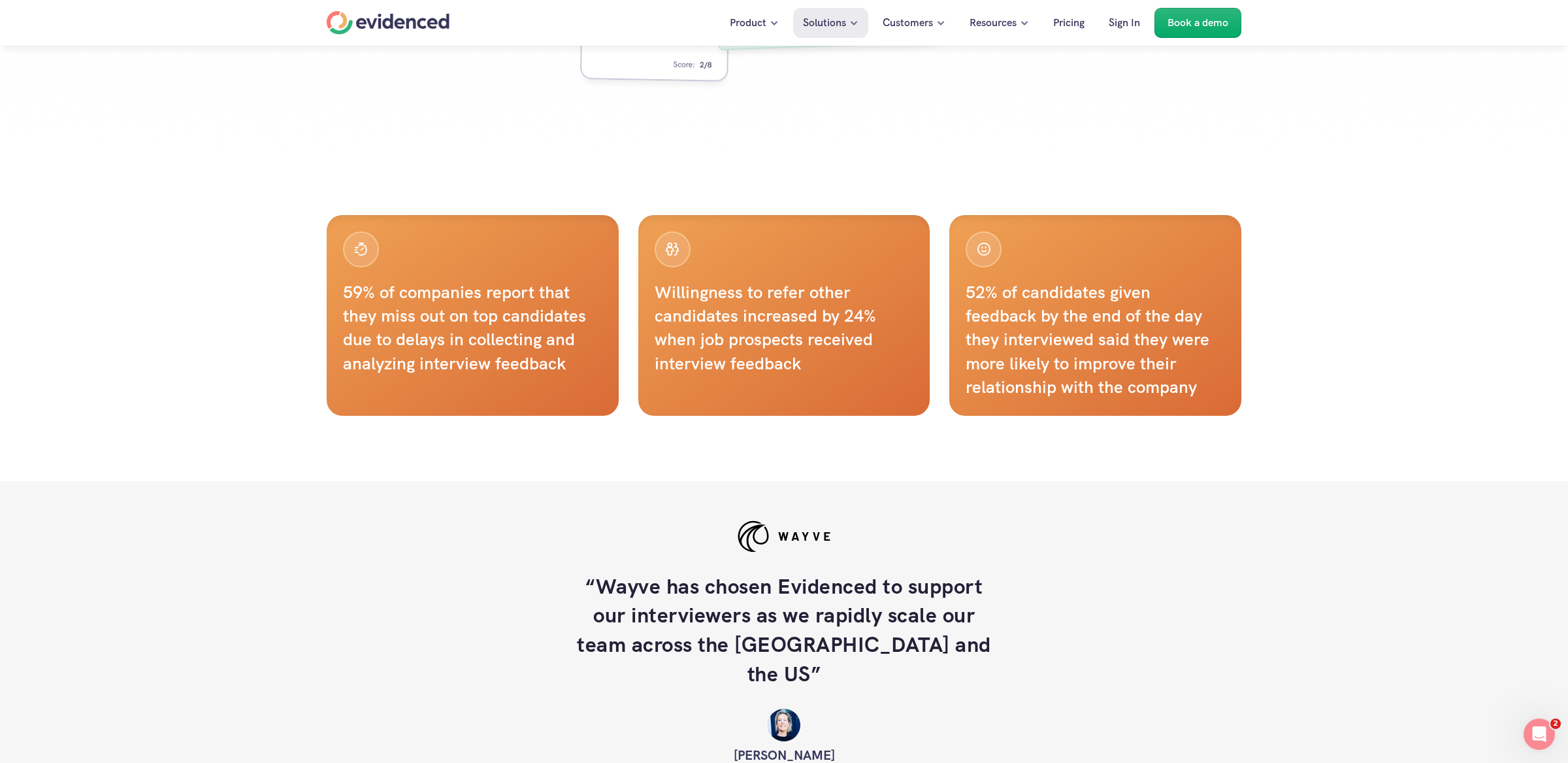
scroll to position [695, 0]
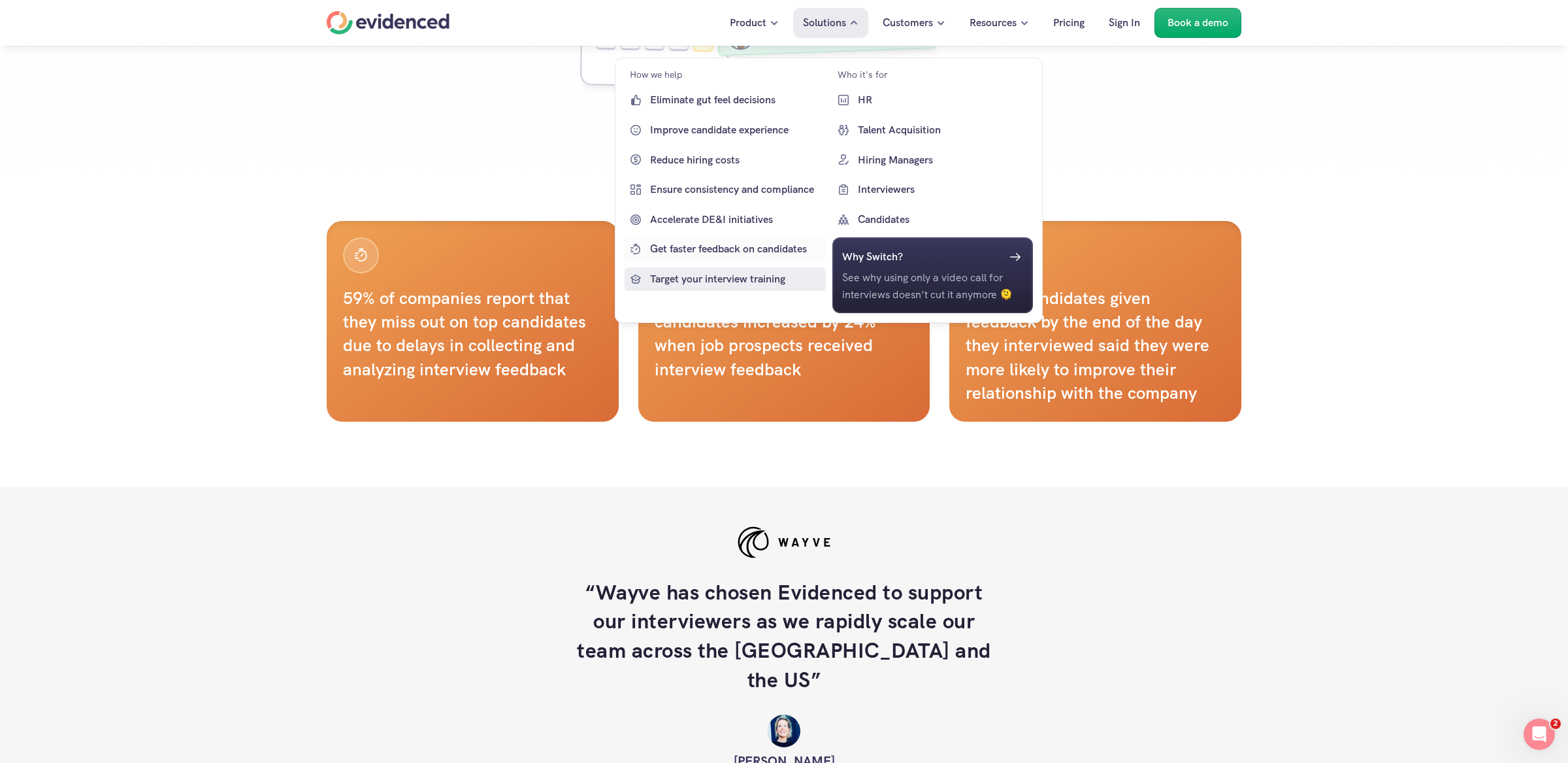
click at [733, 279] on p "Target your interview training" at bounding box center [736, 279] width 173 height 17
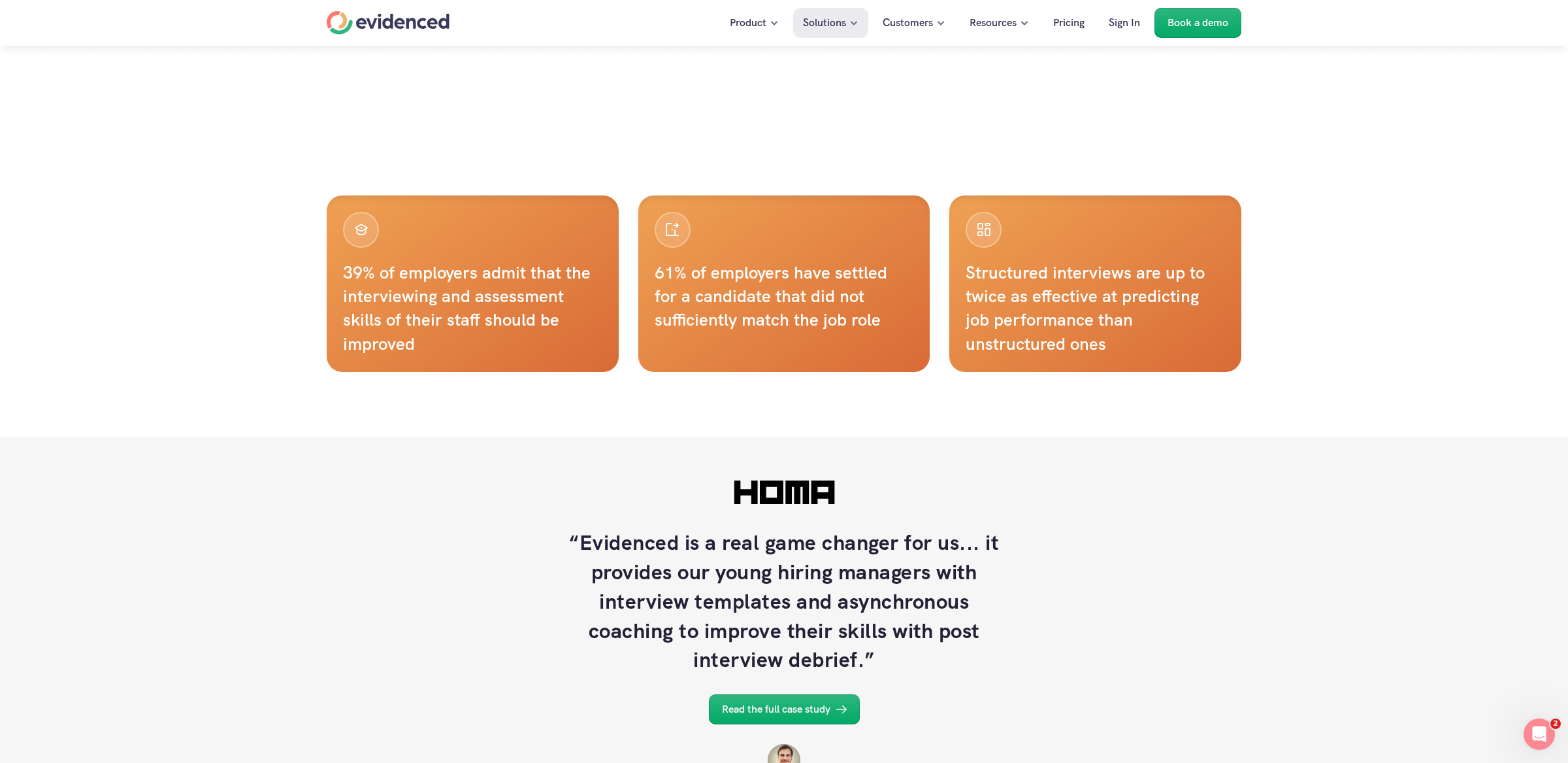
scroll to position [721, 0]
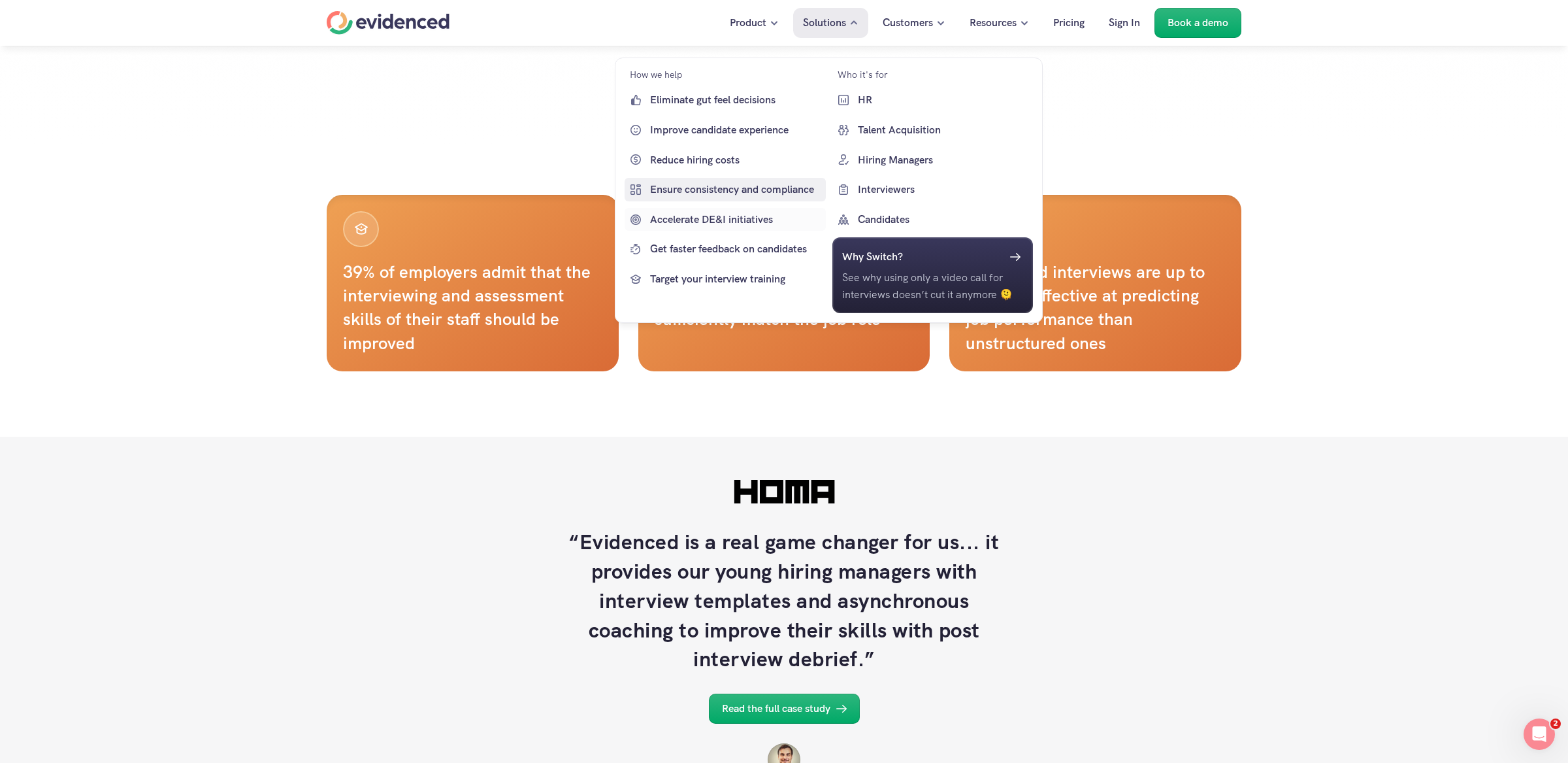
click at [718, 193] on p "Ensure consistency and compliance" at bounding box center [736, 189] width 173 height 17
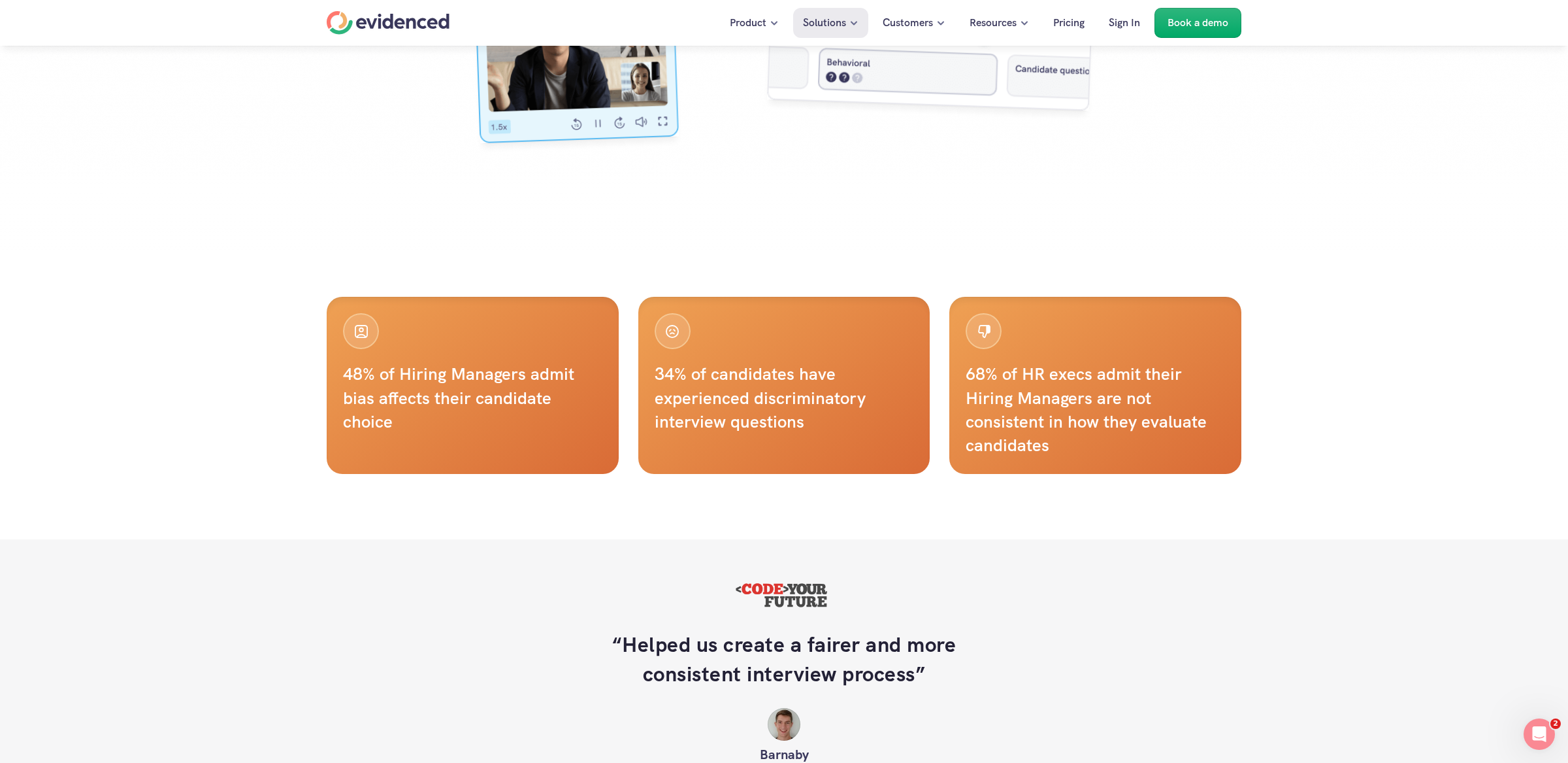
scroll to position [626, 0]
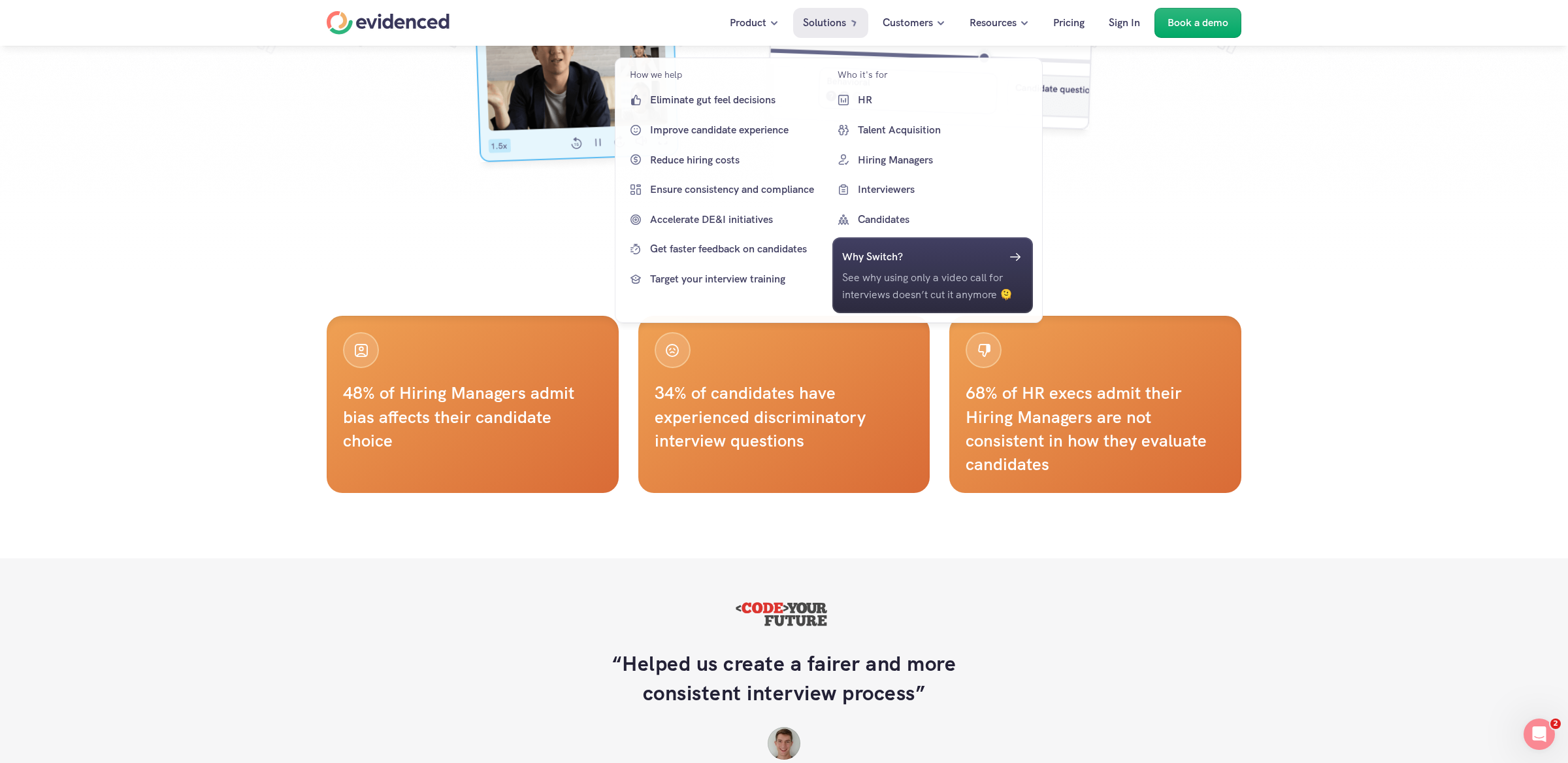
click at [821, 27] on p "Solutions" at bounding box center [824, 23] width 43 height 17
click at [870, 104] on p "HR" at bounding box center [943, 100] width 173 height 17
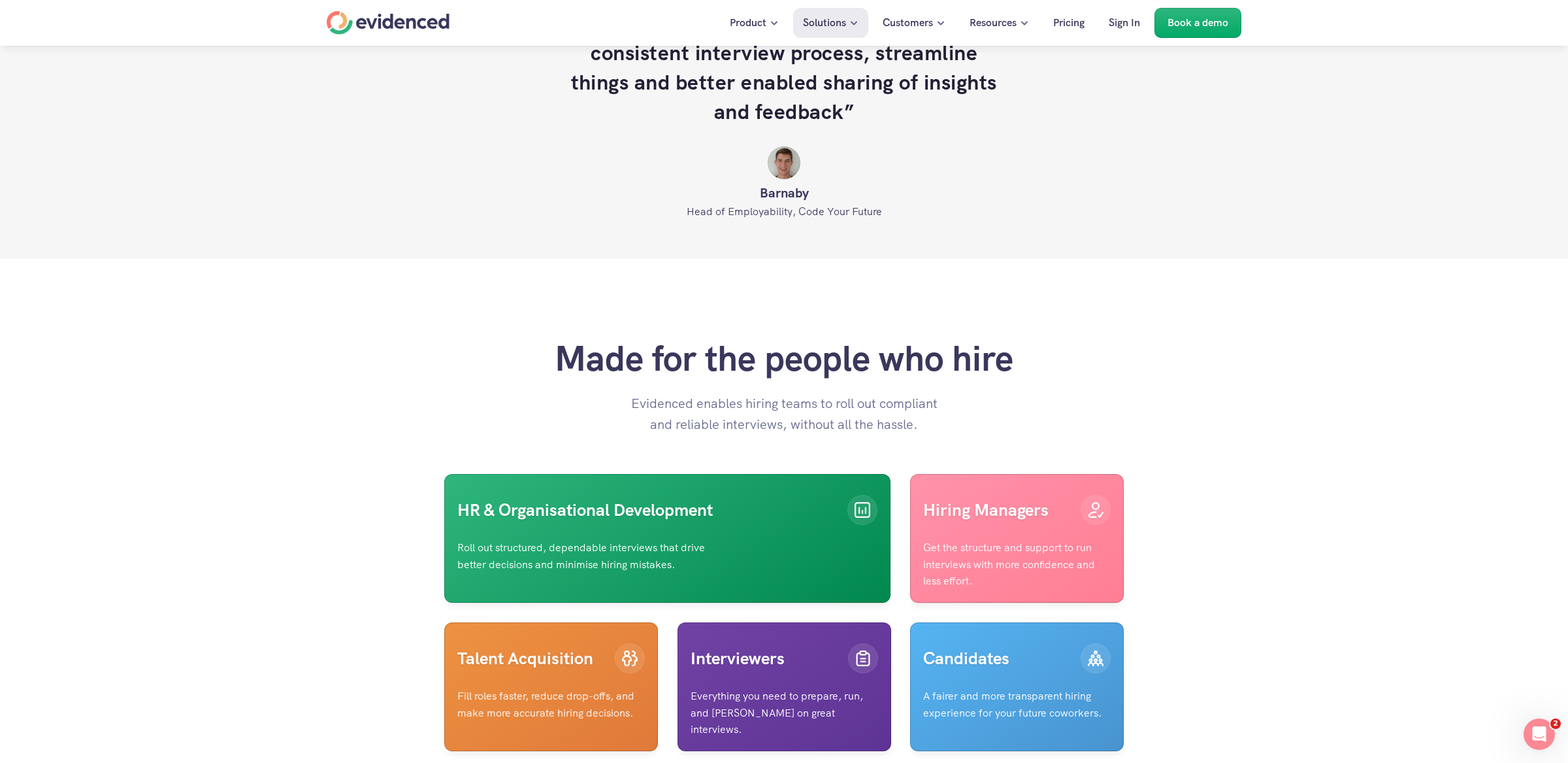
scroll to position [3358, 0]
